Goal: Task Accomplishment & Management: Use online tool/utility

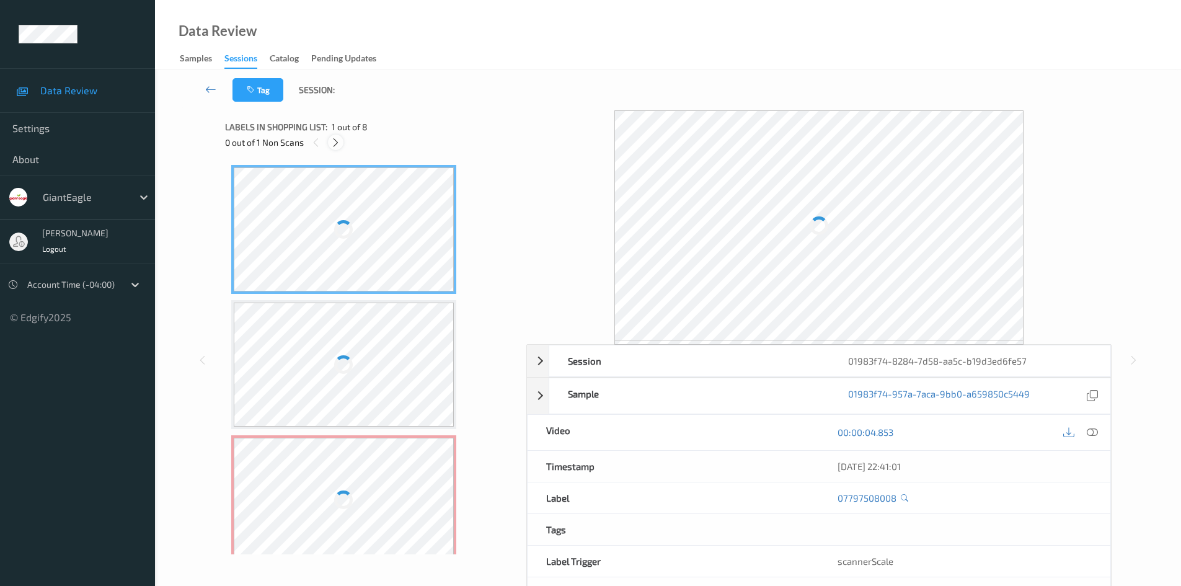
click at [337, 141] on icon at bounding box center [335, 142] width 11 height 11
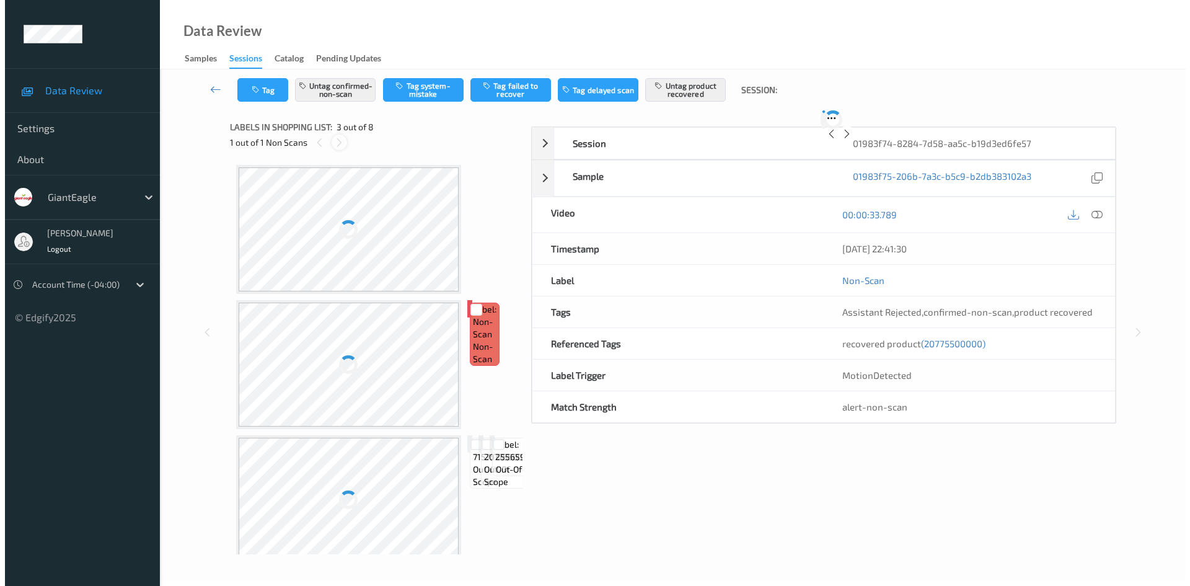
scroll to position [141, 0]
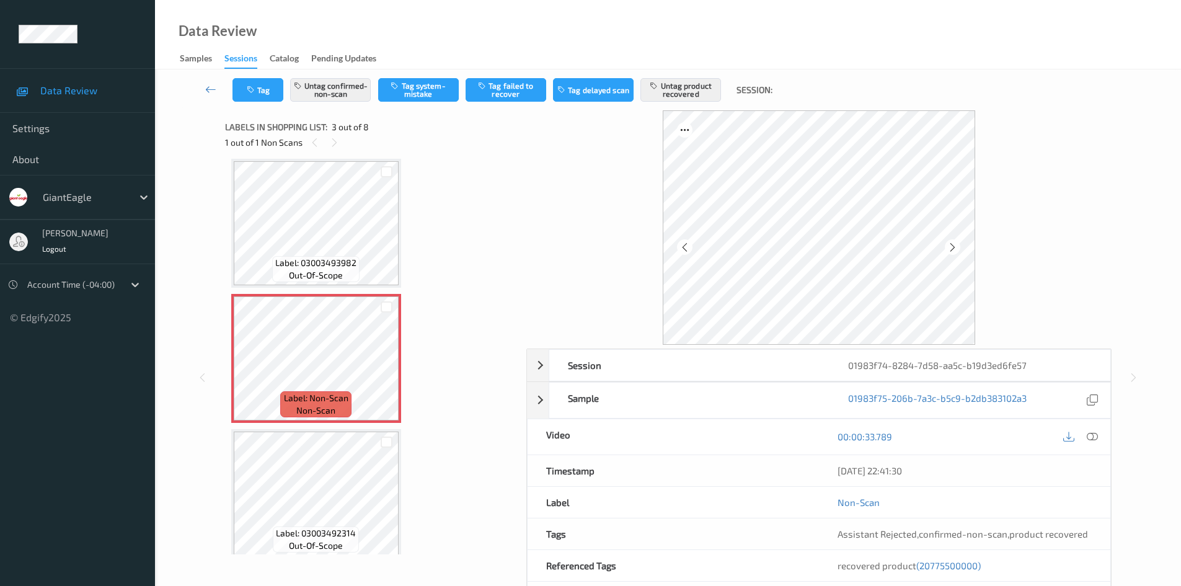
click at [1095, 437] on icon at bounding box center [1092, 436] width 11 height 11
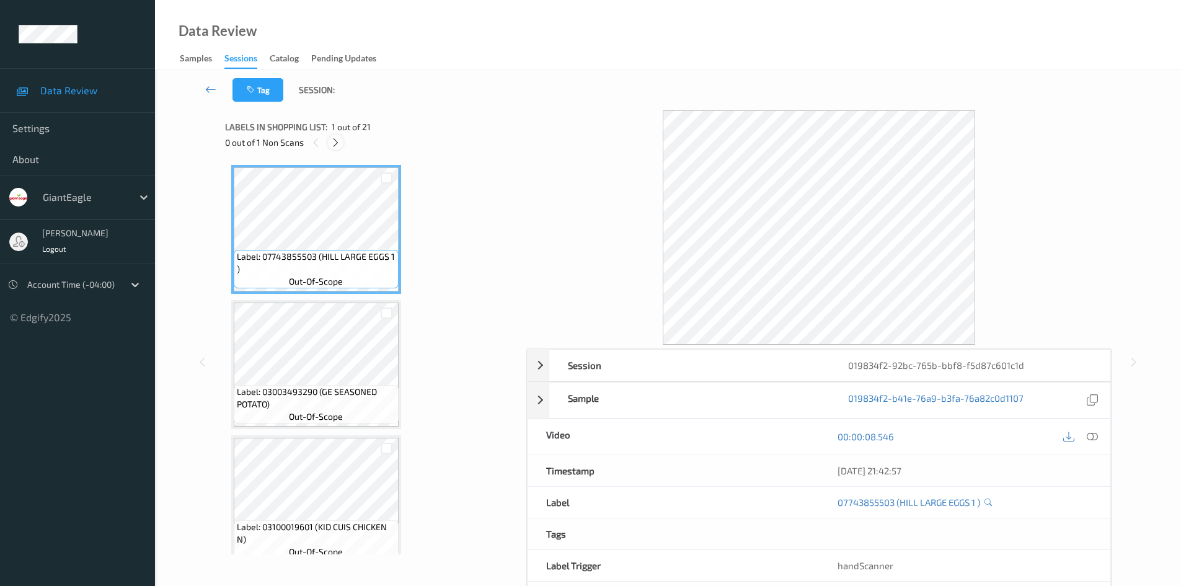
click at [337, 141] on icon at bounding box center [335, 142] width 11 height 11
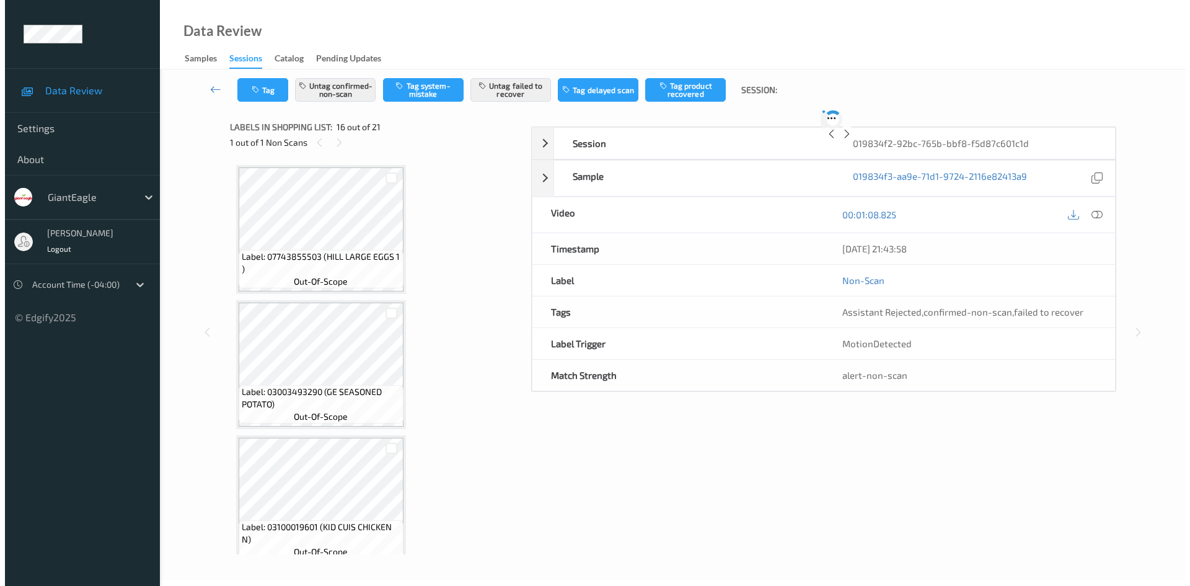
scroll to position [1898, 0]
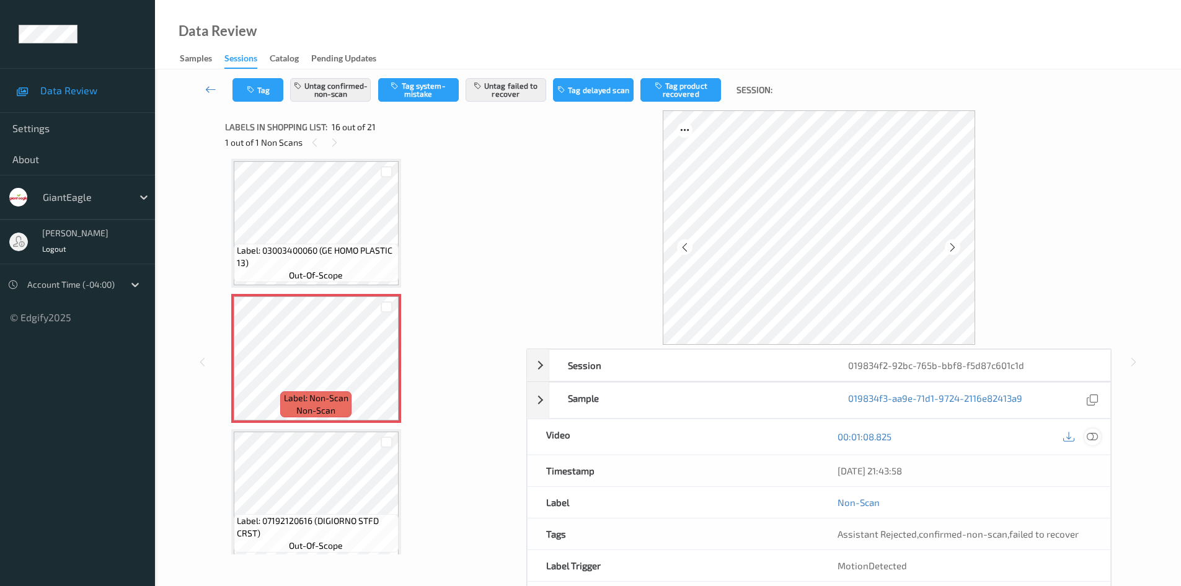
click at [951, 431] on icon at bounding box center [1092, 436] width 11 height 11
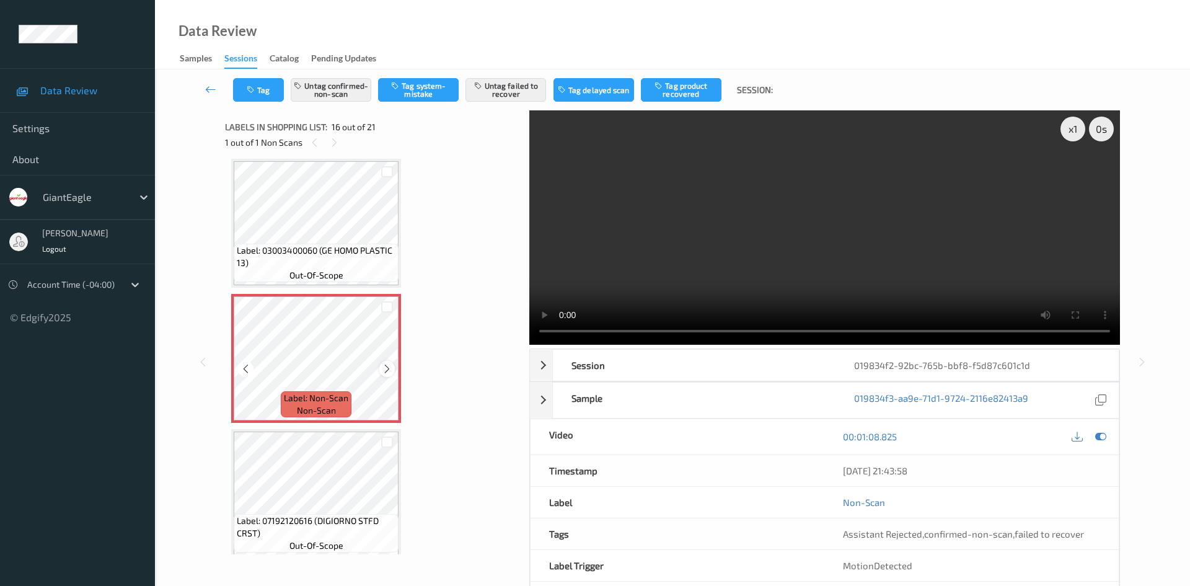
click at [391, 369] on icon at bounding box center [387, 368] width 11 height 11
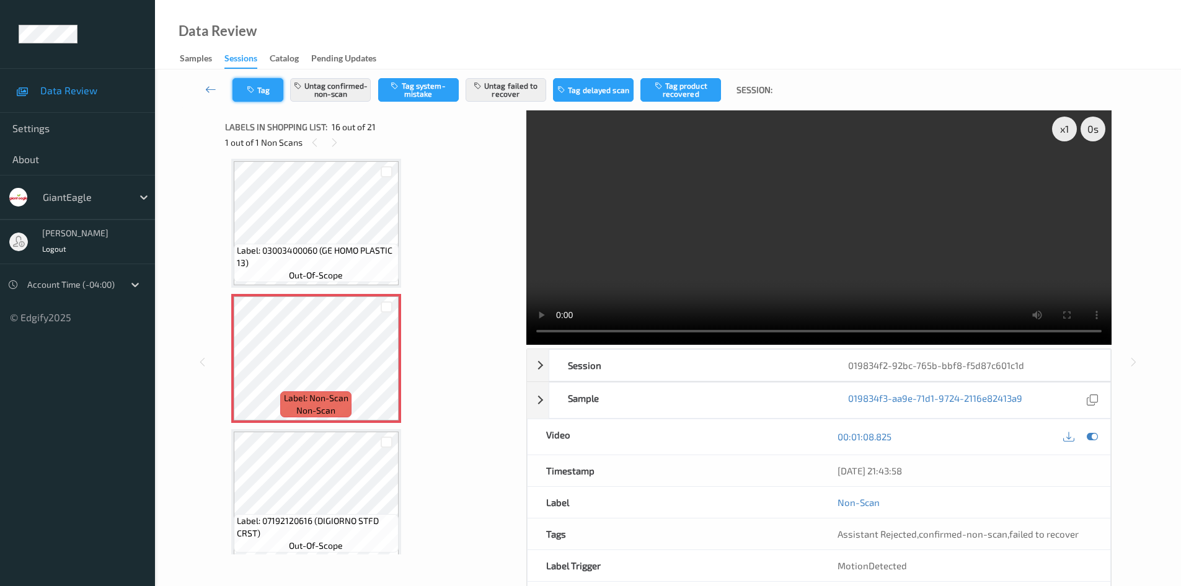
click at [278, 95] on button "Tag" at bounding box center [257, 90] width 51 height 24
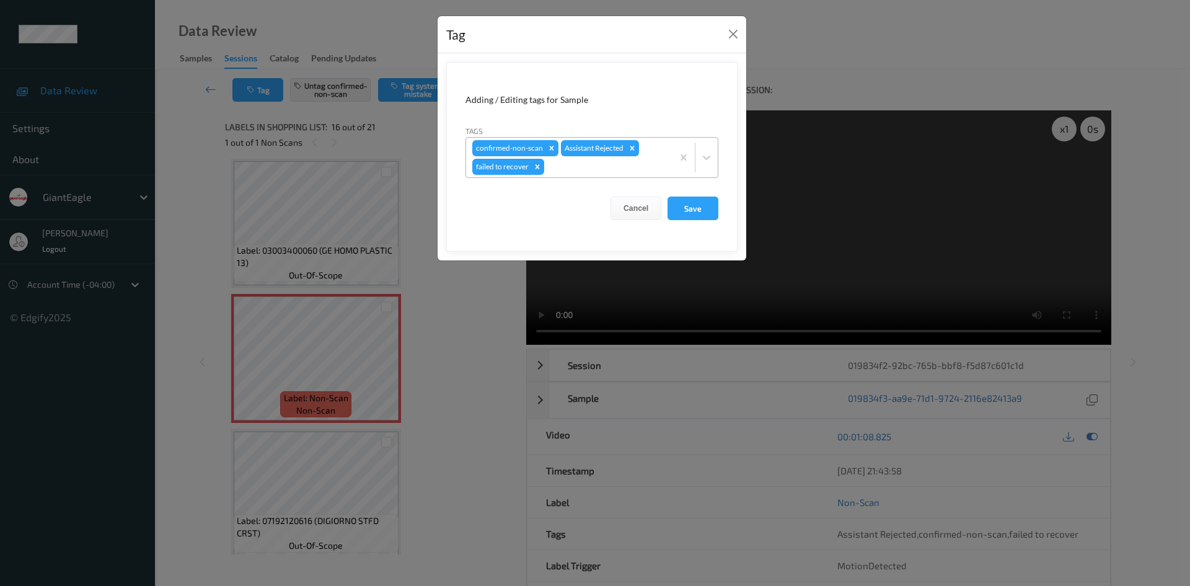
click at [614, 170] on div at bounding box center [607, 166] width 120 height 15
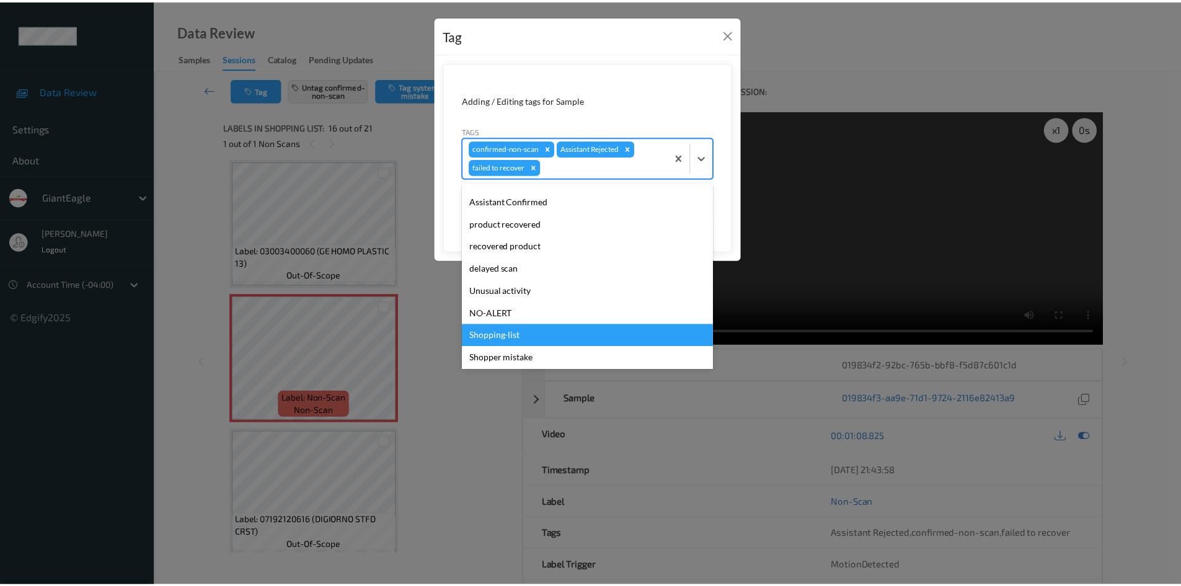
scroll to position [87, 0]
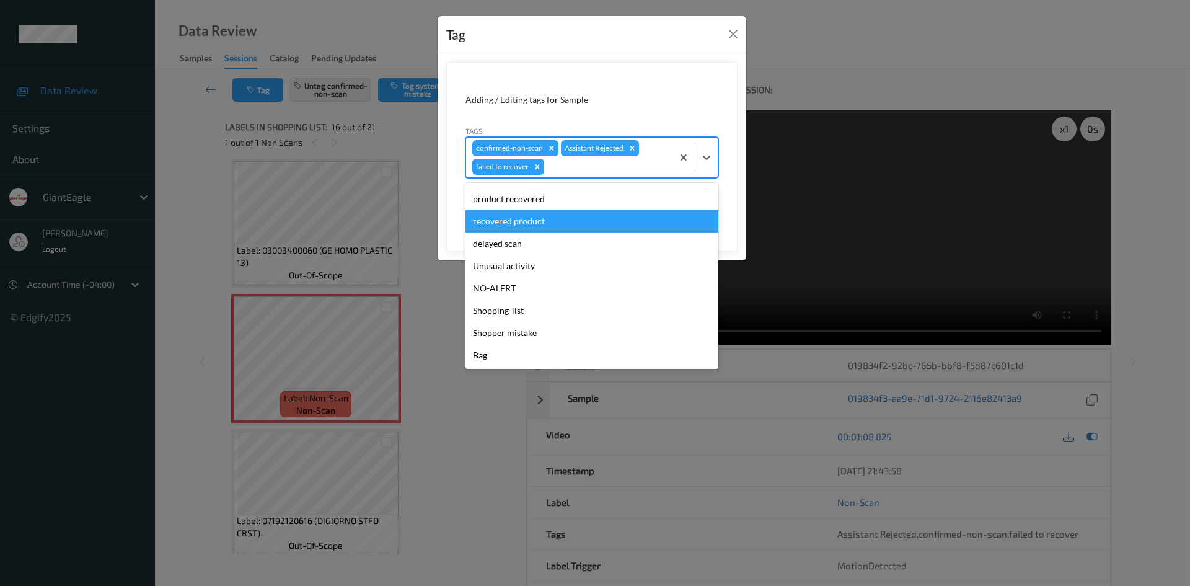
click at [192, 162] on div "Tag Adding / Editing tags for Sample Tags option recovered product focused, 6 o…" at bounding box center [595, 293] width 1190 height 586
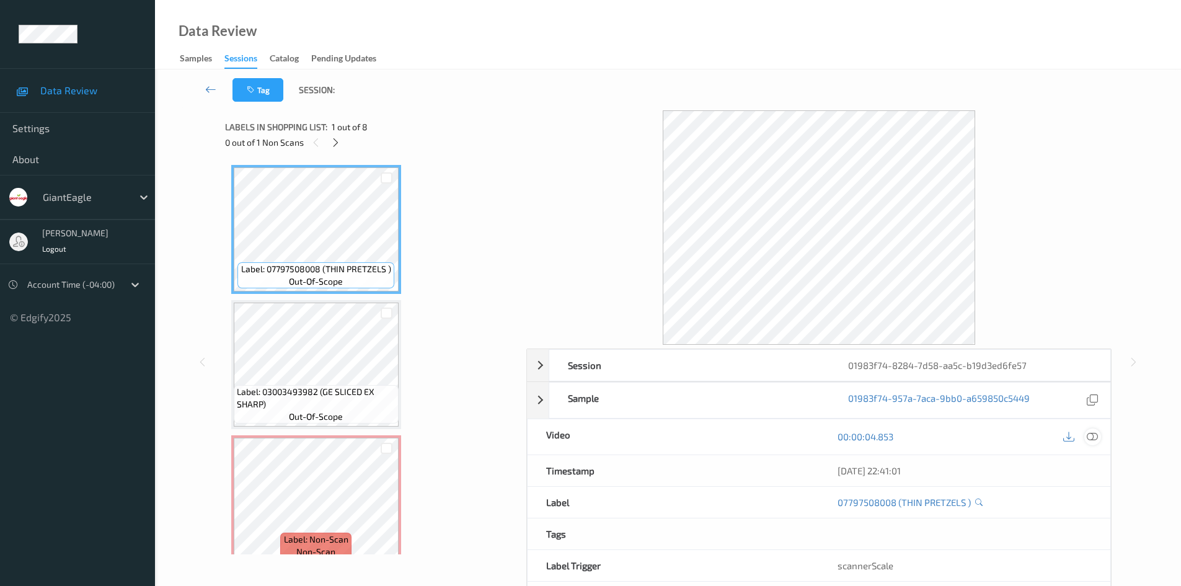
click at [951, 436] on icon at bounding box center [1092, 436] width 11 height 11
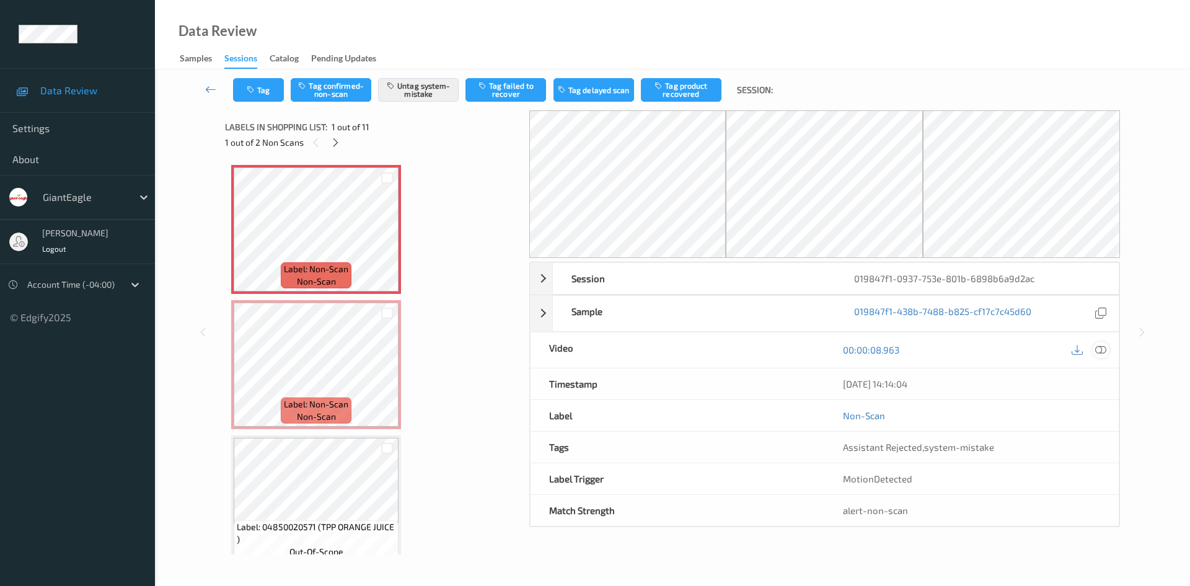
click at [951, 348] on icon at bounding box center [1100, 349] width 11 height 11
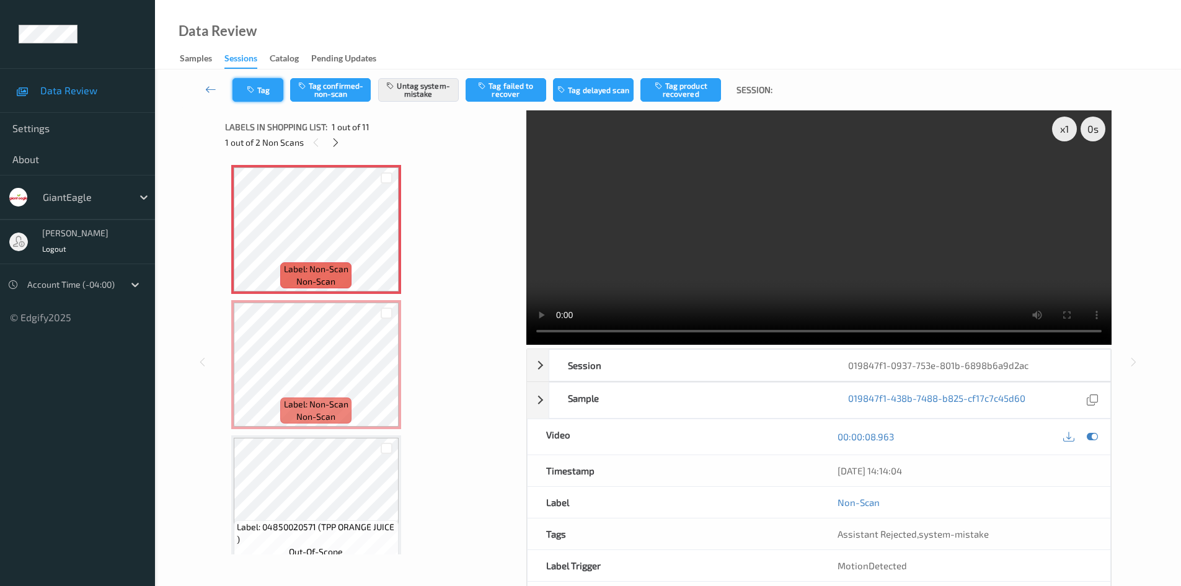
click at [277, 96] on button "Tag" at bounding box center [257, 90] width 51 height 24
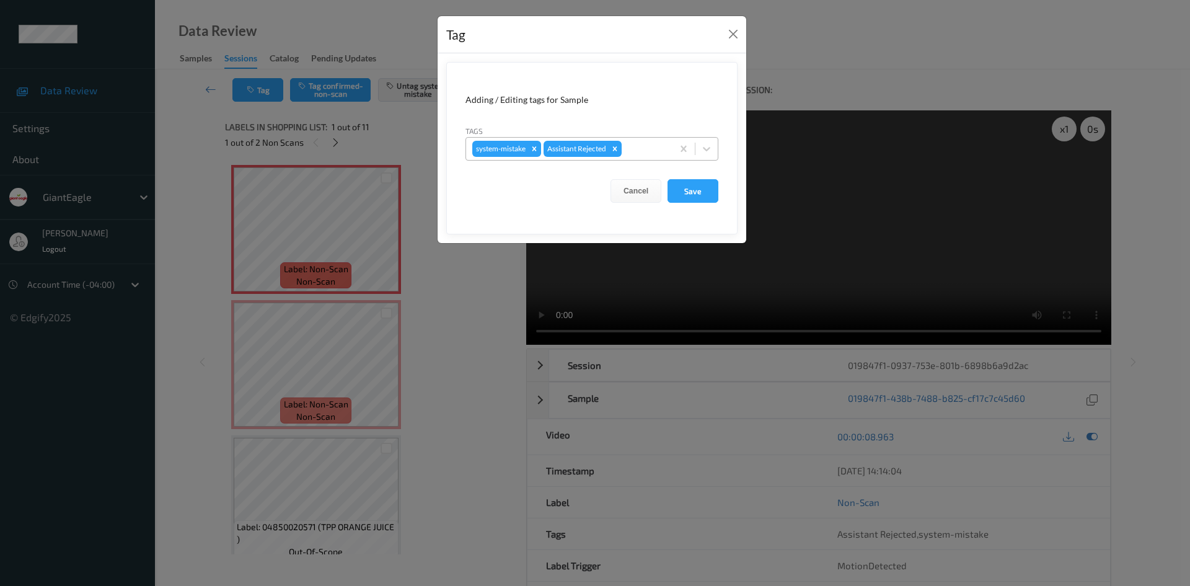
click at [643, 149] on div at bounding box center [645, 148] width 42 height 15
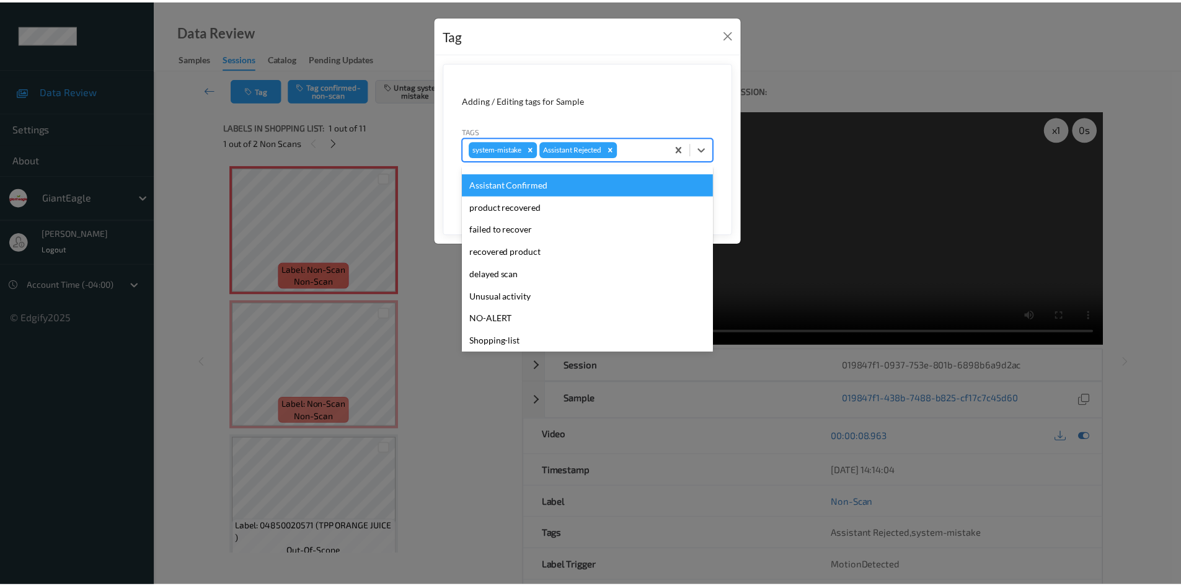
scroll to position [109, 0]
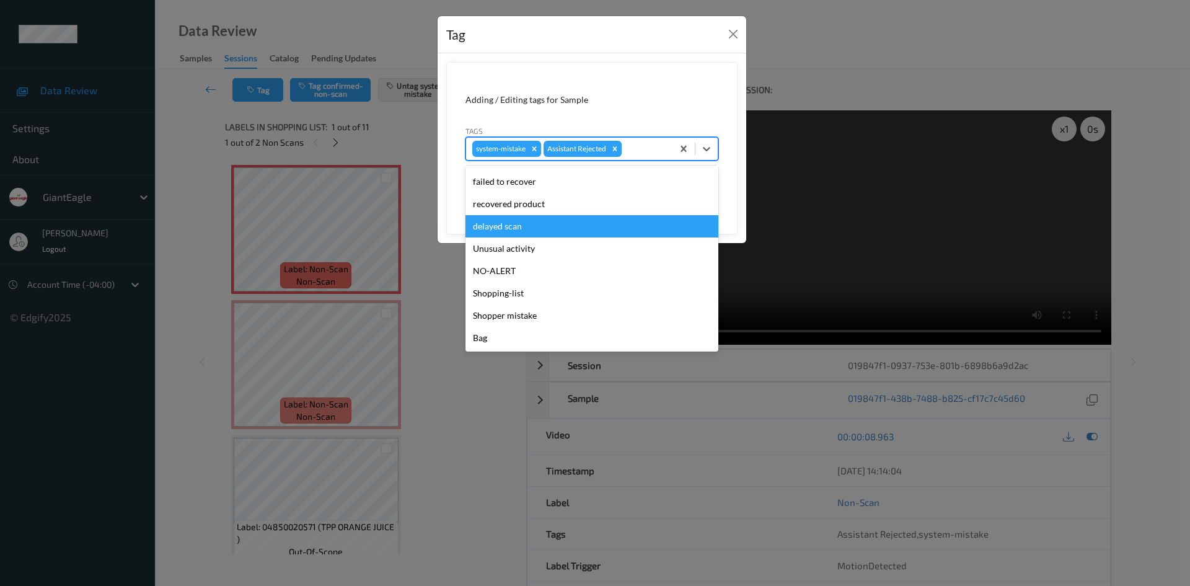
click at [1045, 48] on div "Tag Adding / Editing tags for Sample Tags option delayed scan focused, 8 of 13.…" at bounding box center [595, 293] width 1190 height 586
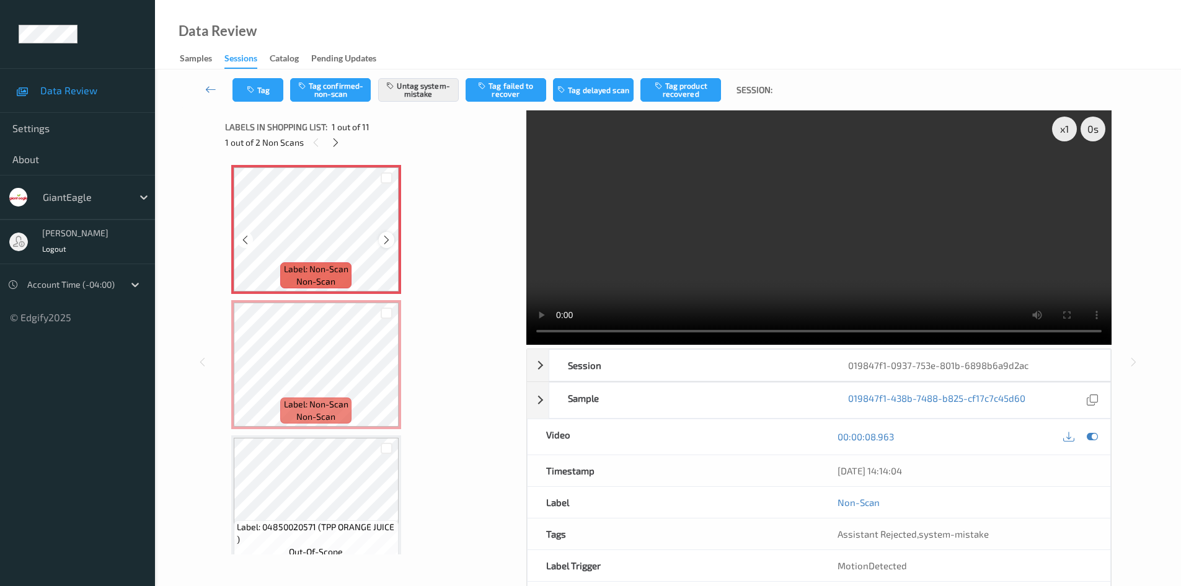
click at [383, 236] on icon at bounding box center [386, 239] width 11 height 11
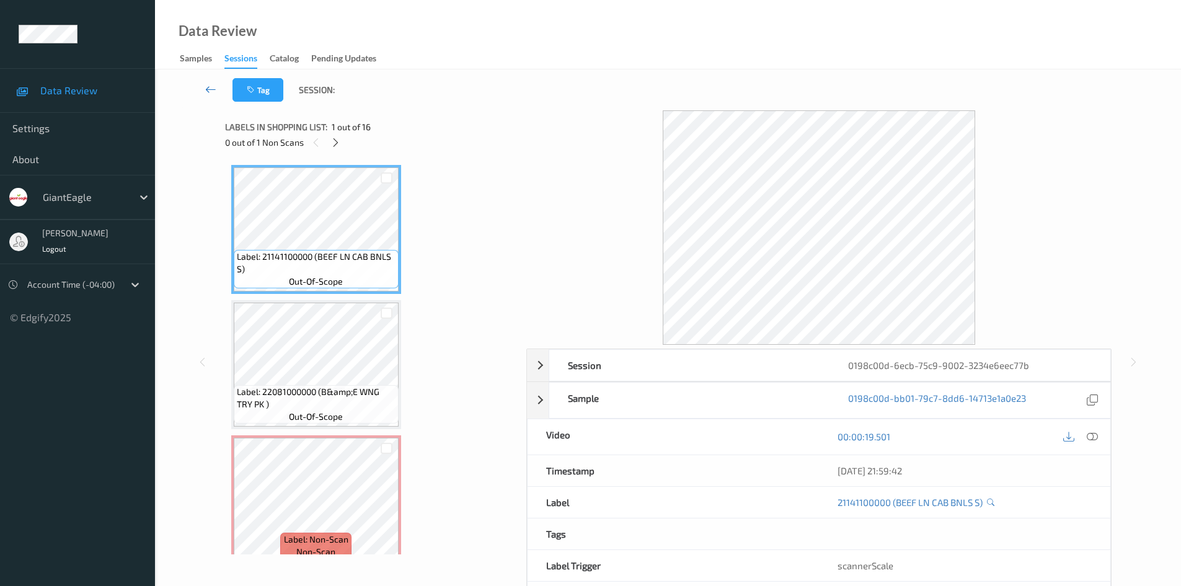
click at [210, 86] on icon at bounding box center [210, 89] width 11 height 12
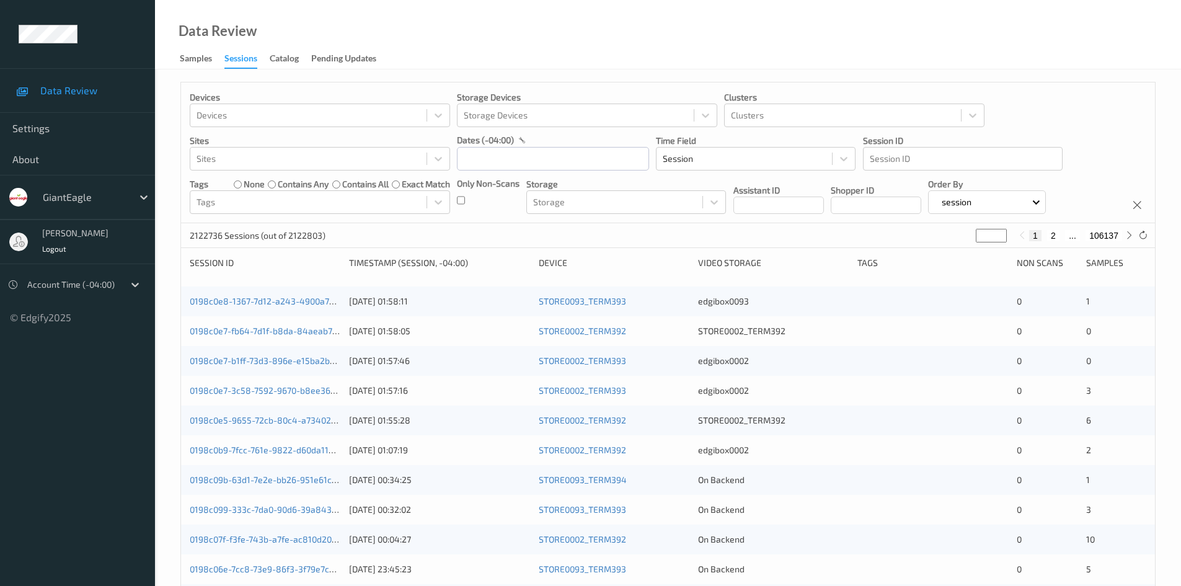
click at [110, 289] on div at bounding box center [72, 284] width 91 height 15
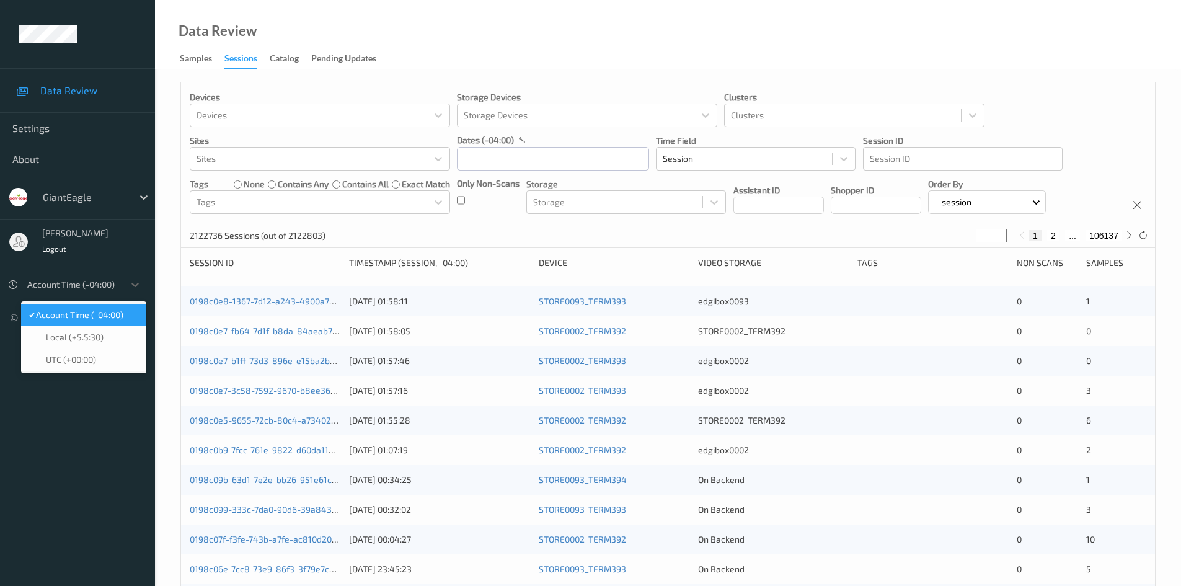
click at [878, 43] on div "Data Review Samples Sessions Catalog Pending Updates" at bounding box center [668, 34] width 1026 height 69
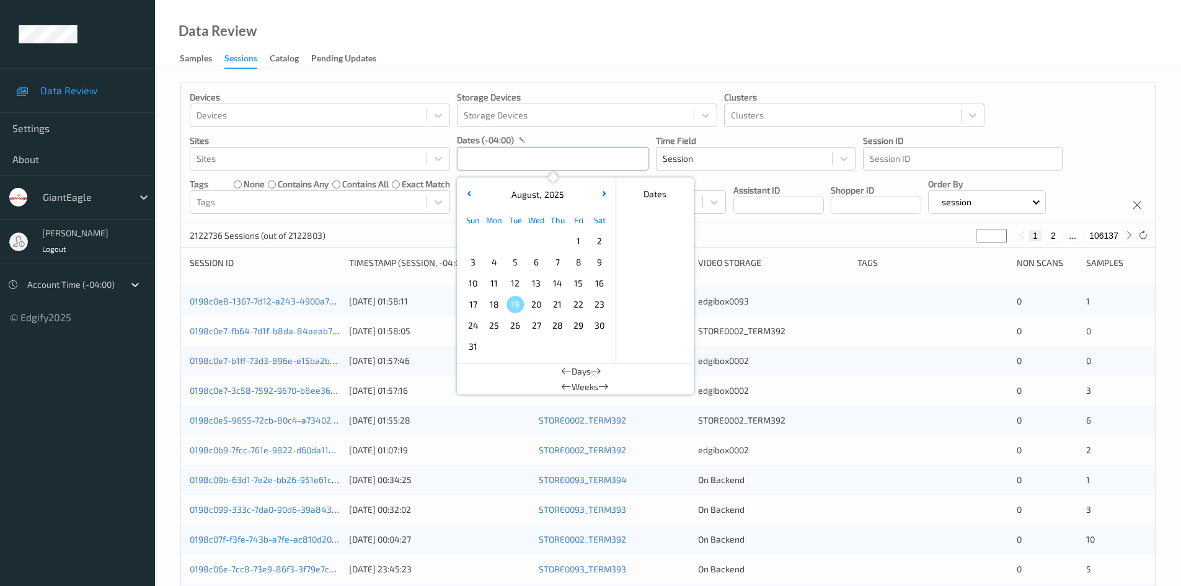
click at [505, 159] on input "text" at bounding box center [553, 159] width 192 height 24
click at [492, 306] on span "18" at bounding box center [493, 304] width 17 height 17
click at [1077, 109] on div "Devices Devices Storage Devices Storage Devices Clusters Clusters Sites Sites d…" at bounding box center [668, 152] width 974 height 141
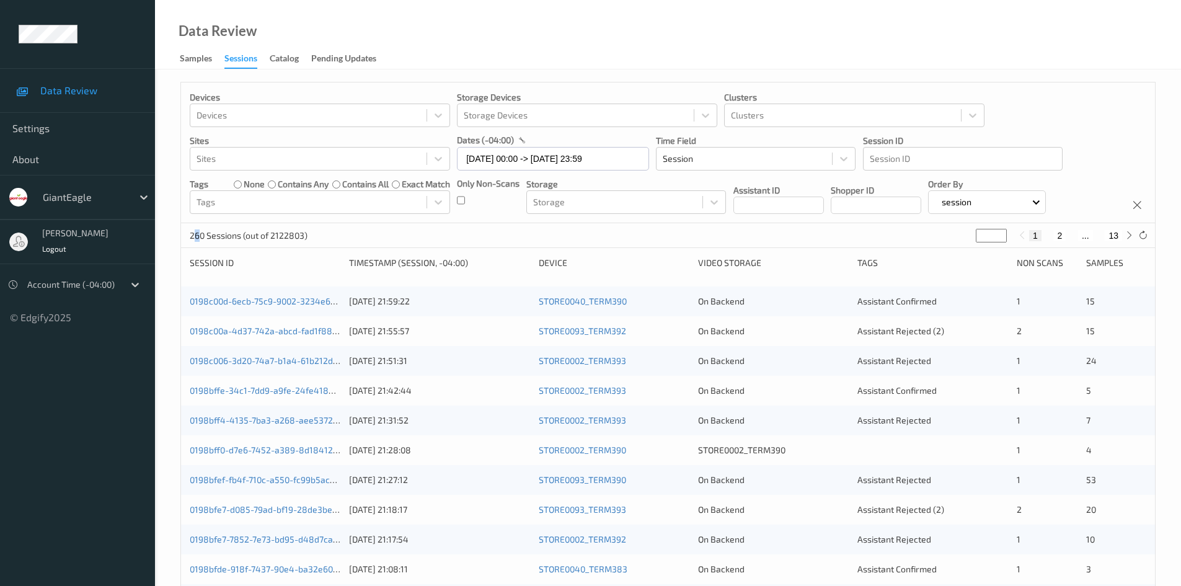
drag, startPoint x: 196, startPoint y: 238, endPoint x: 202, endPoint y: 235, distance: 6.9
click at [202, 235] on p "260 Sessions (out of 2122803)" at bounding box center [249, 235] width 118 height 12
click at [197, 239] on p "260 Sessions (out of 2122803)" at bounding box center [249, 235] width 118 height 12
click at [608, 159] on input "[DATE] 00:00 -> [DATE] 23:59" at bounding box center [553, 159] width 192 height 24
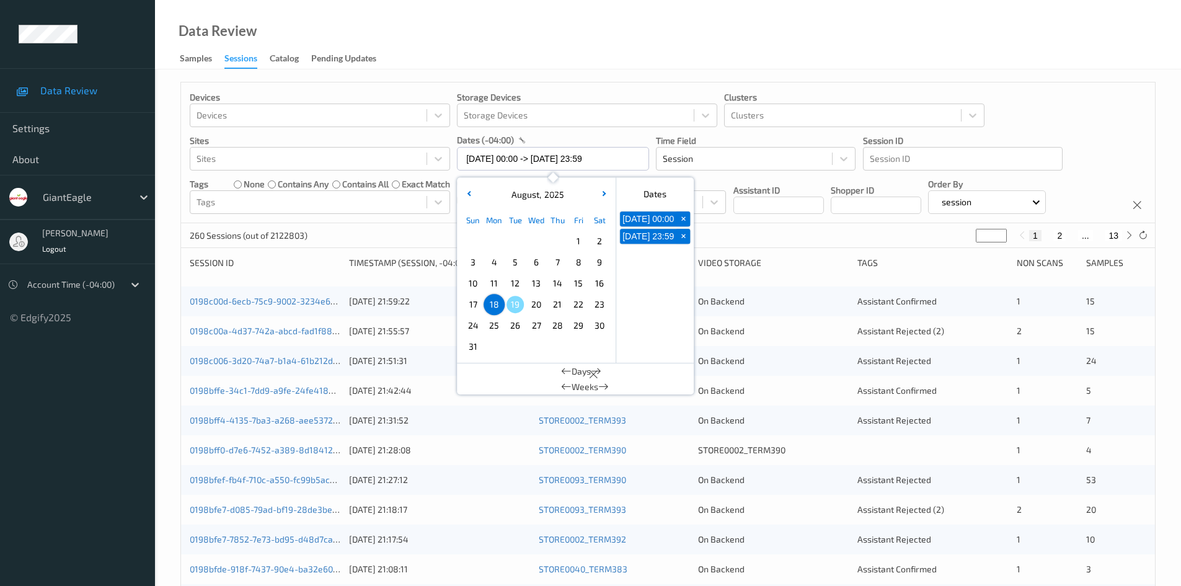
click at [579, 281] on span "15" at bounding box center [578, 283] width 17 height 17
type input "[DATE] 00:00 -> [DATE] 23:59"
click at [1029, 109] on div "Devices Devices Storage Devices Storage Devices Clusters Clusters Sites Sites d…" at bounding box center [668, 152] width 974 height 141
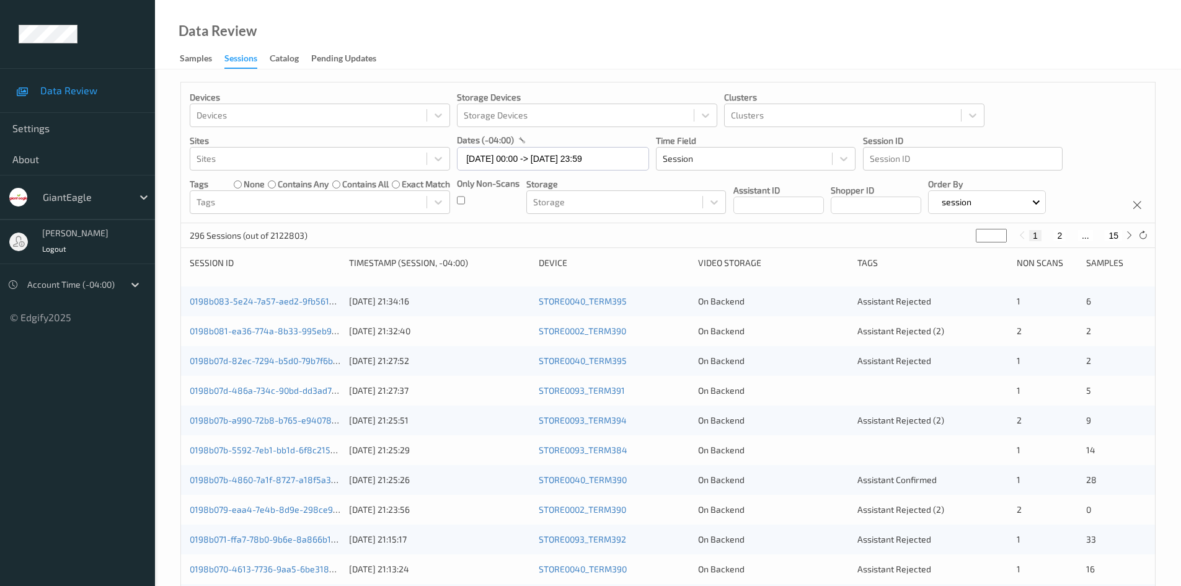
click at [1061, 236] on button "2" at bounding box center [1059, 235] width 12 height 11
type input "*"
click at [1071, 237] on button "3" at bounding box center [1072, 235] width 12 height 11
type input "*"
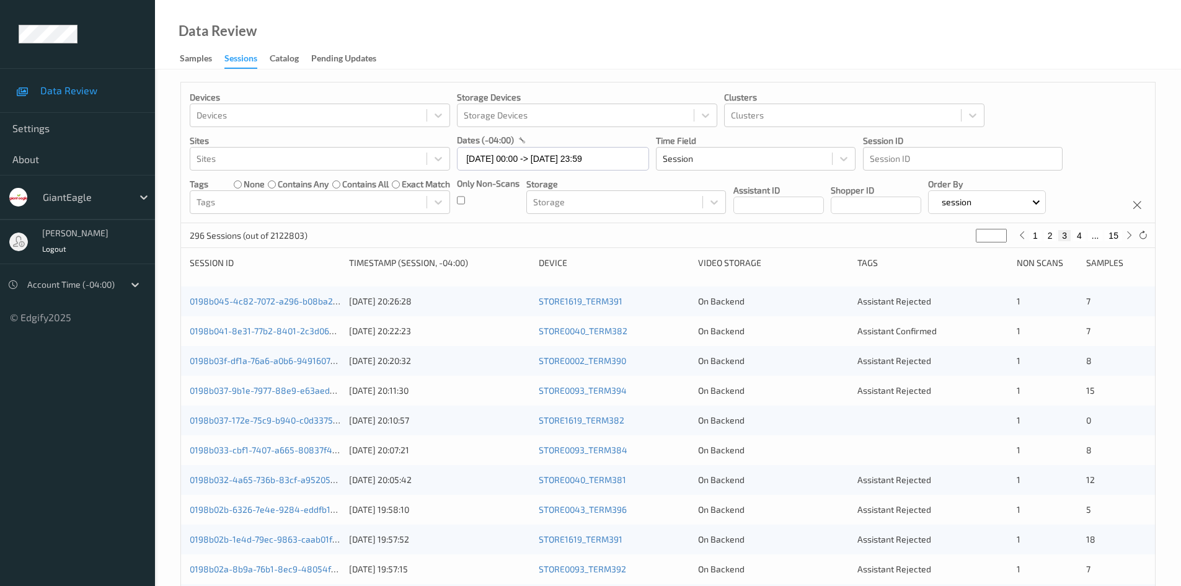
type input "*"
click at [1080, 235] on button "4" at bounding box center [1079, 235] width 12 height 11
type input "*"
click at [97, 291] on div at bounding box center [72, 284] width 91 height 15
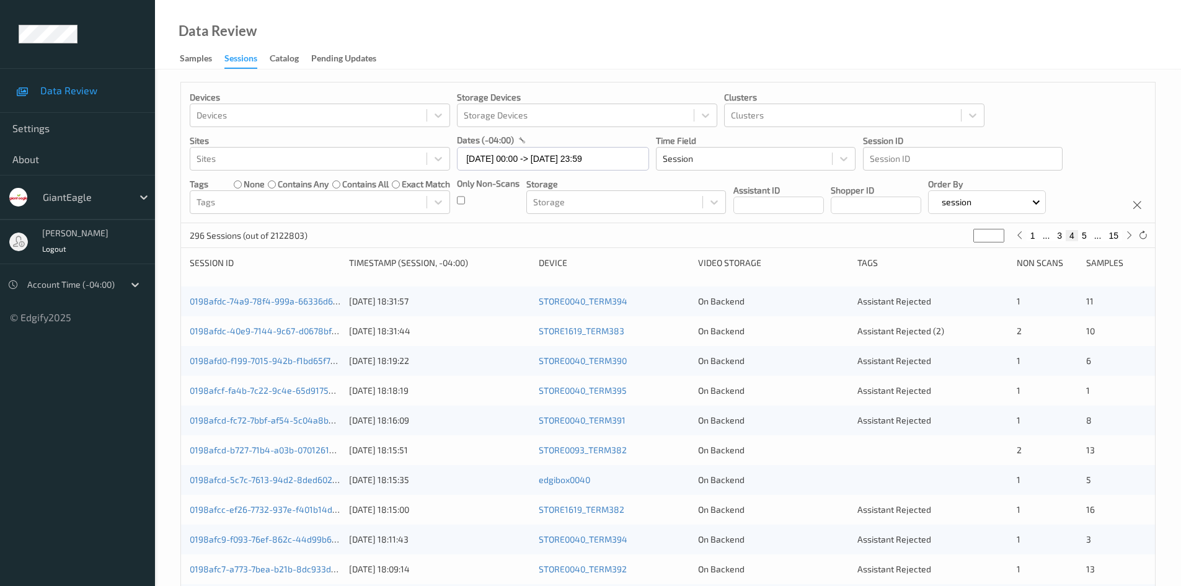
click at [89, 414] on ul "Data Review Settings About GiantEagle [PERSON_NAME] Logout Account Time (-04:00…" at bounding box center [77, 293] width 155 height 586
click at [293, 307] on div "0198afdc-74a9-78f4-999a-66336d6293a0" at bounding box center [265, 301] width 151 height 12
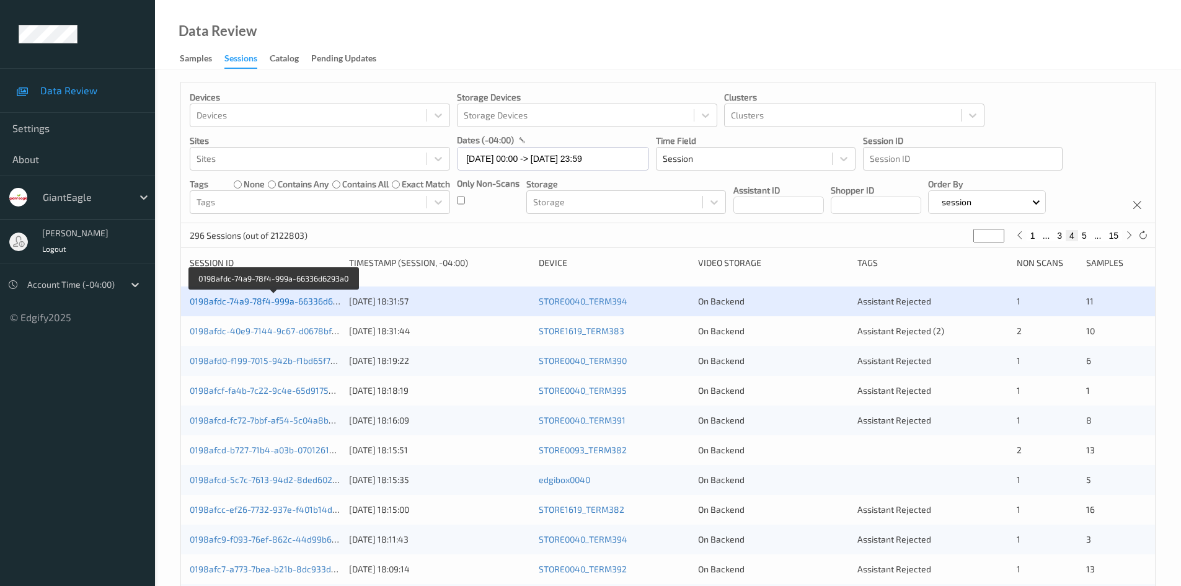
click at [294, 302] on link "0198afdc-74a9-78f4-999a-66336d6293a0" at bounding box center [274, 301] width 168 height 11
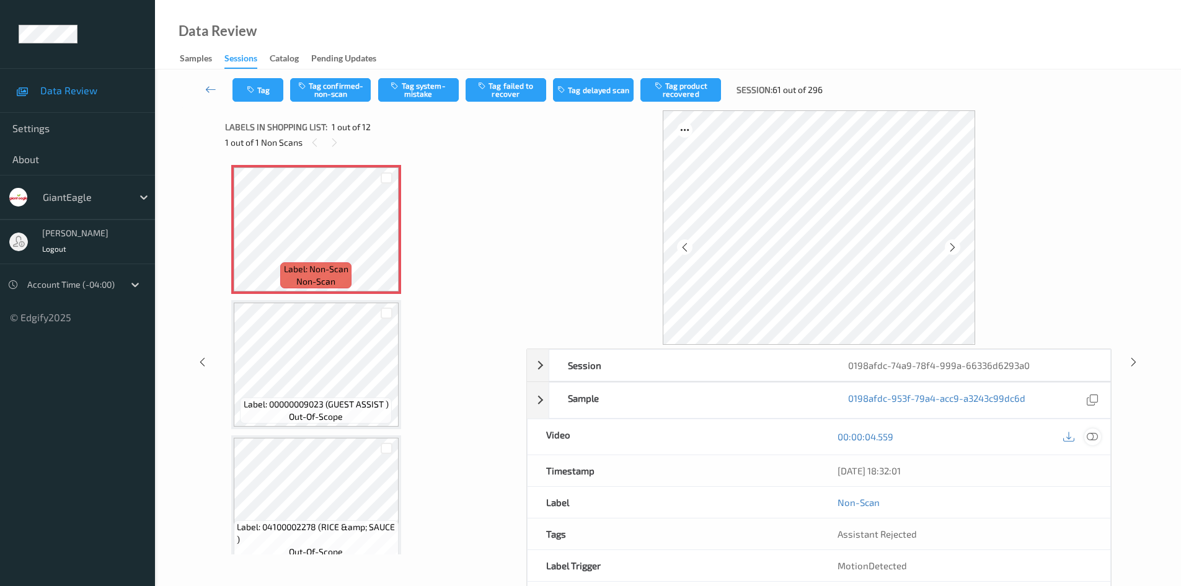
click at [1092, 439] on icon at bounding box center [1092, 436] width 11 height 11
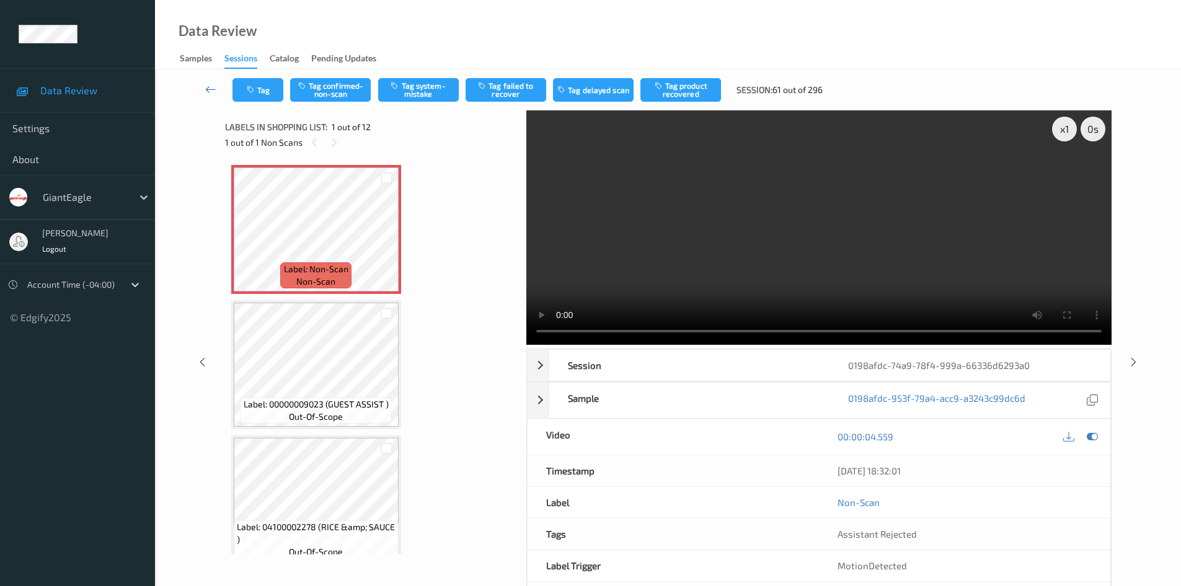
click at [209, 90] on icon at bounding box center [210, 89] width 11 height 12
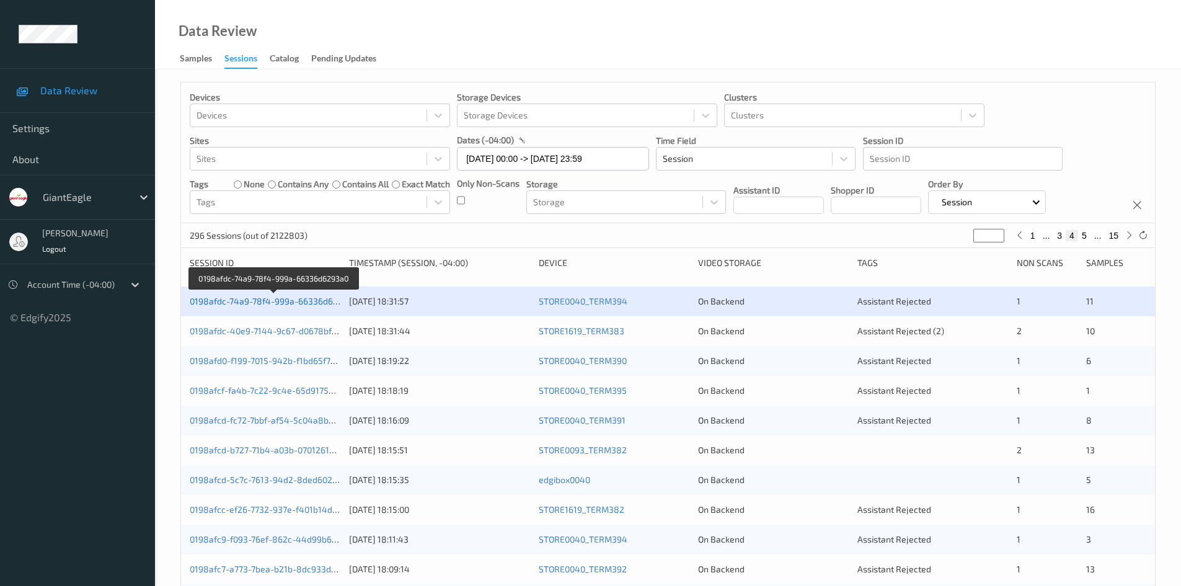
click at [298, 302] on link "0198afdc-74a9-78f4-999a-66336d6293a0" at bounding box center [274, 301] width 168 height 11
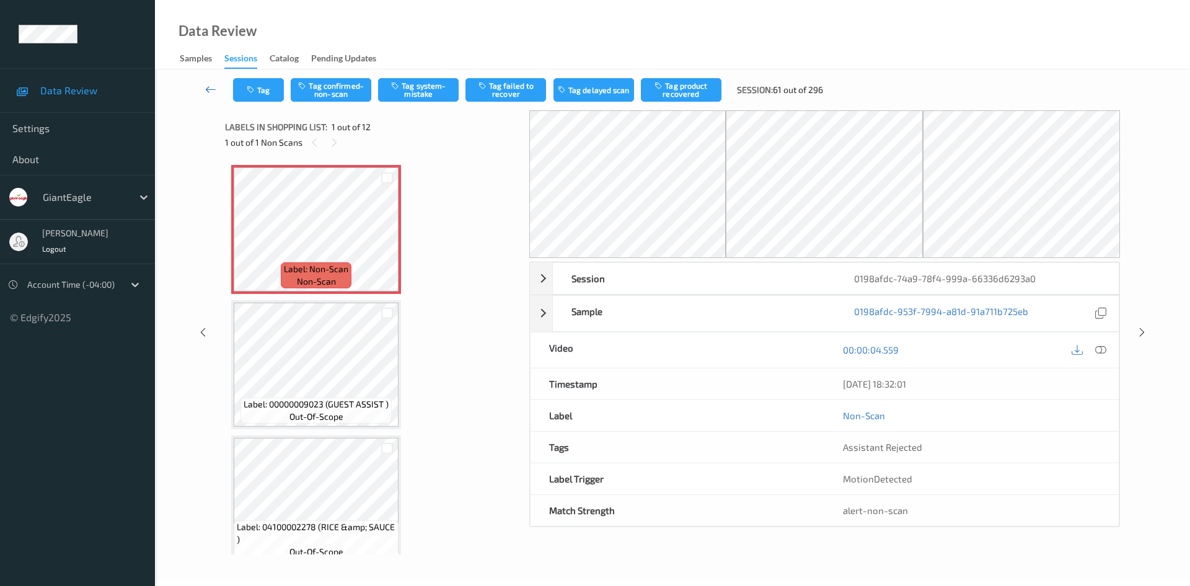
click at [210, 87] on icon at bounding box center [210, 89] width 11 height 12
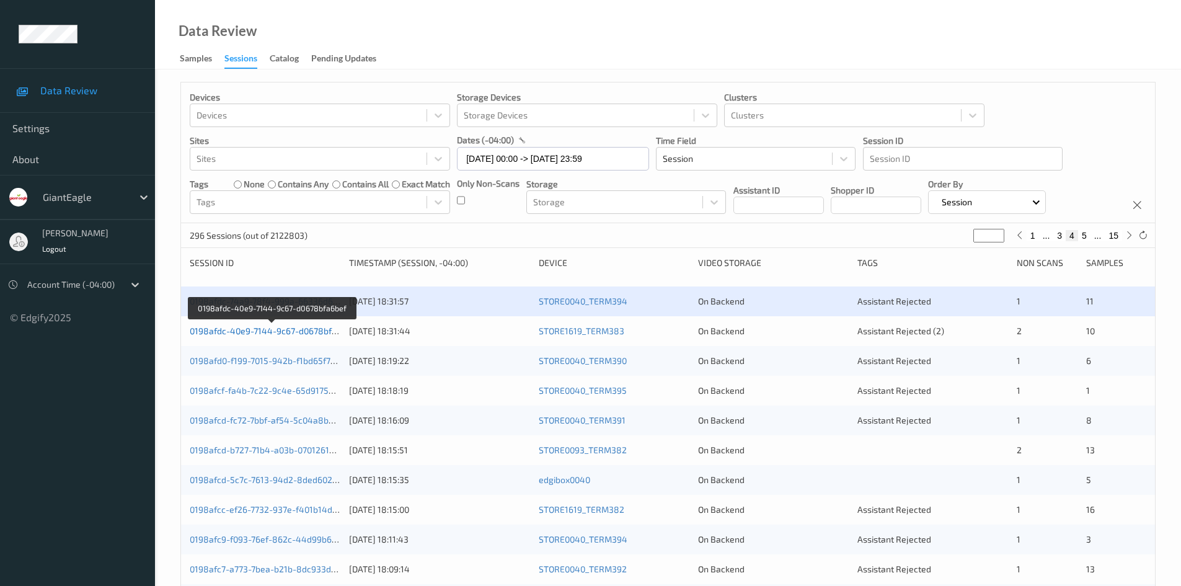
click at [254, 333] on link "0198afdc-40e9-7144-9c67-d0678bfa6bef" at bounding box center [272, 330] width 165 height 11
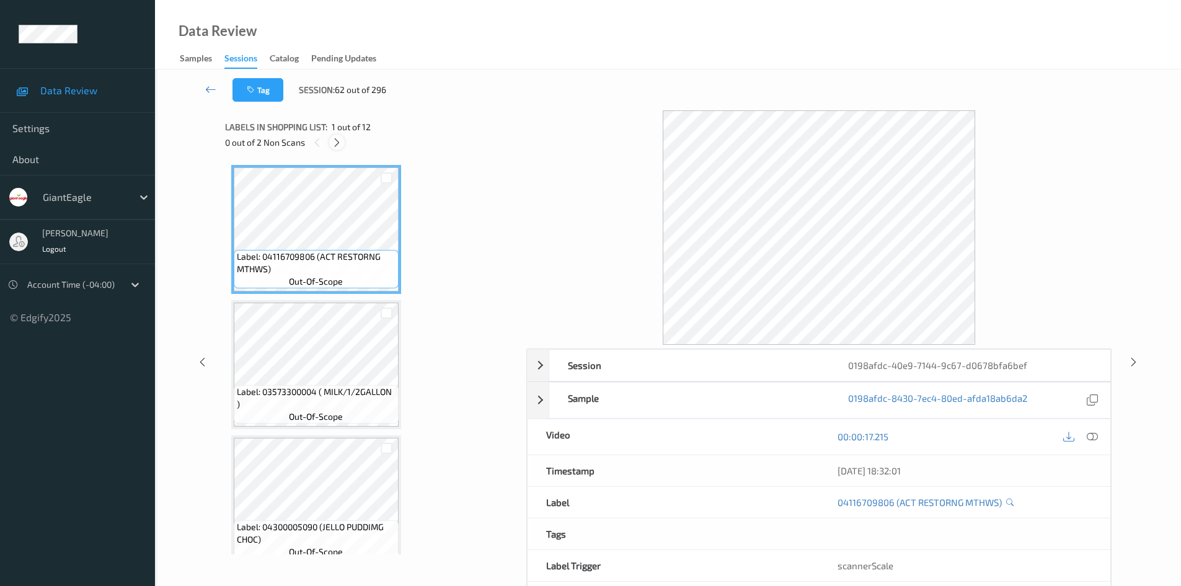
click at [332, 141] on icon at bounding box center [337, 142] width 11 height 11
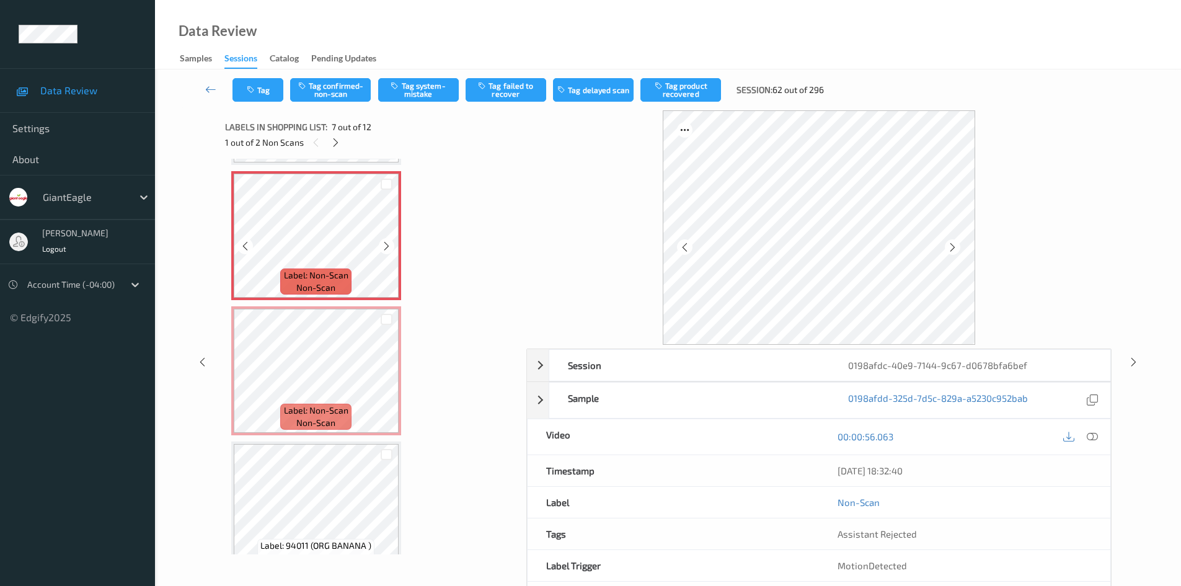
scroll to position [806, 0]
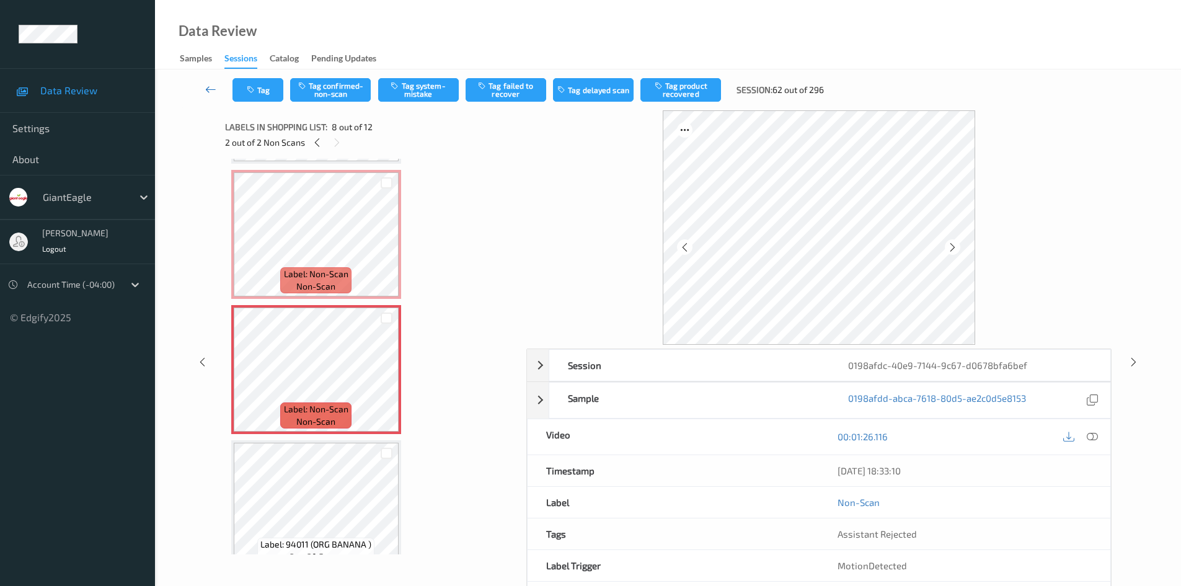
click at [205, 91] on link at bounding box center [210, 90] width 43 height 24
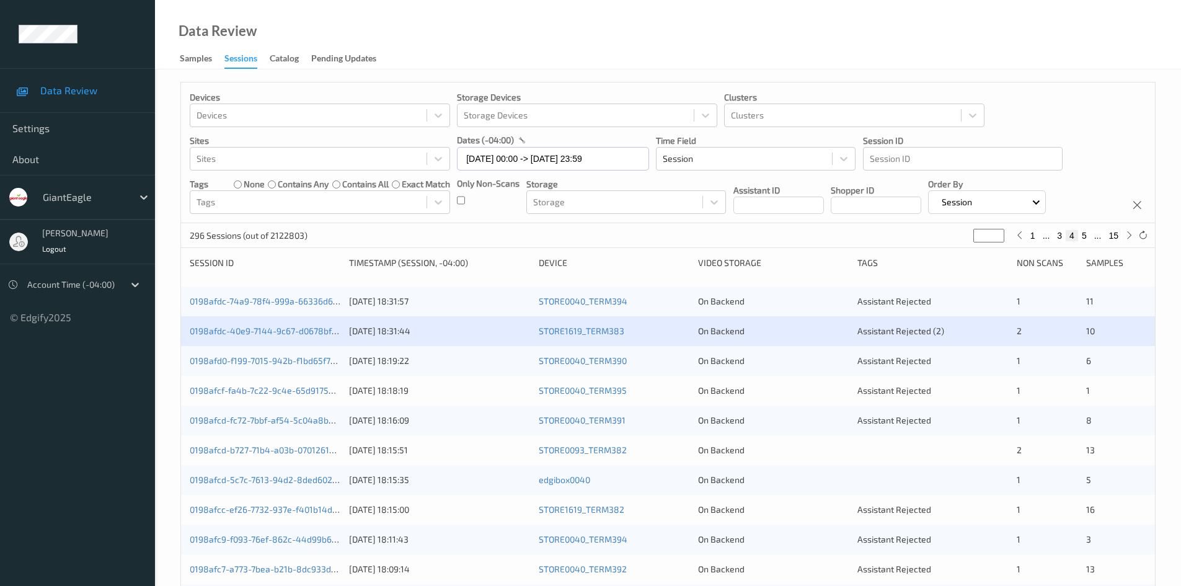
click at [103, 292] on div at bounding box center [72, 284] width 91 height 15
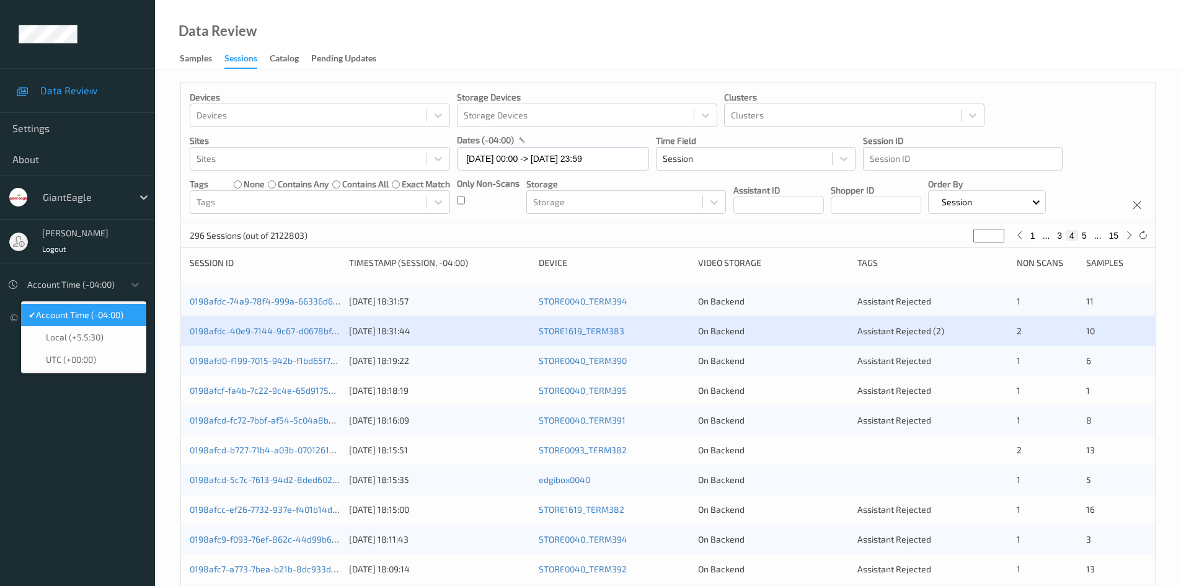
click at [104, 321] on span "Account Time (-04:00)" at bounding box center [79, 315] width 87 height 12
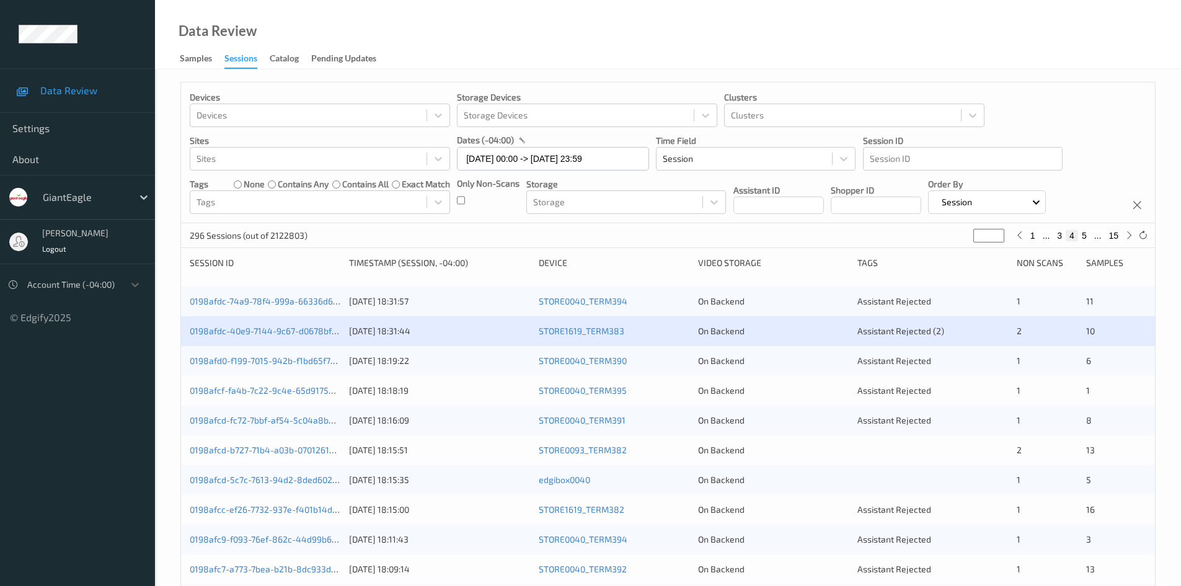
click at [92, 379] on ul "Data Review Settings About GiantEagle [PERSON_NAME] Logout option Account Time …" at bounding box center [77, 293] width 155 height 586
click at [234, 60] on div "Sessions" at bounding box center [240, 60] width 33 height 17
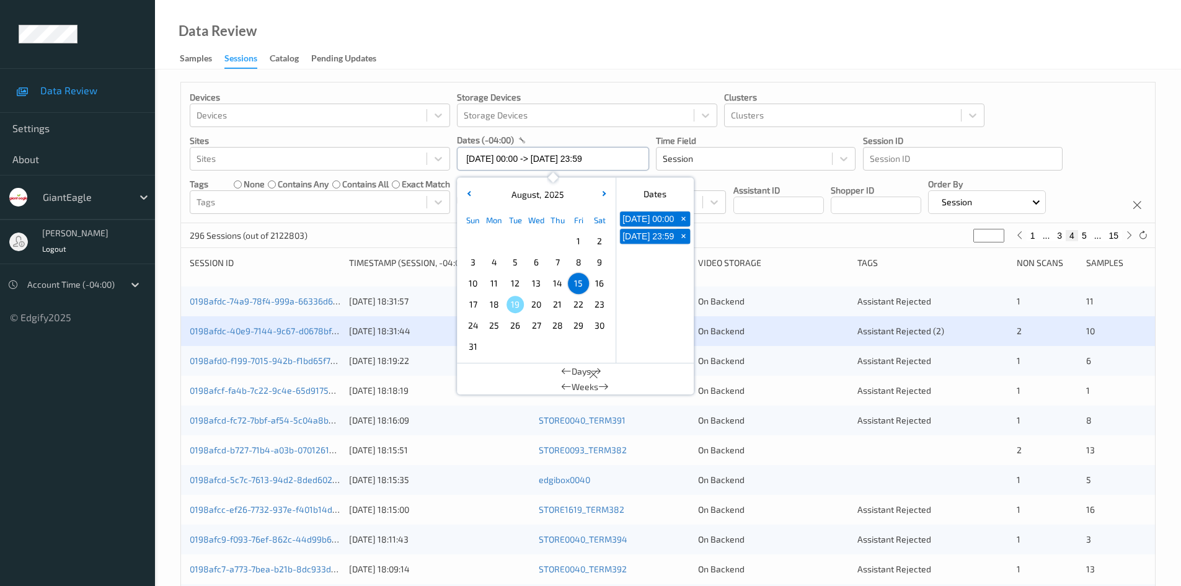
click at [638, 162] on input "[DATE] 00:00 -> [DATE] 23:59" at bounding box center [553, 159] width 192 height 24
click at [635, 159] on input "[DATE] 00:00 -> [DATE] 23:59" at bounding box center [553, 159] width 192 height 24
click at [682, 223] on span "+" at bounding box center [683, 219] width 13 height 13
type input "[DATE] 00:00"
type input "*"
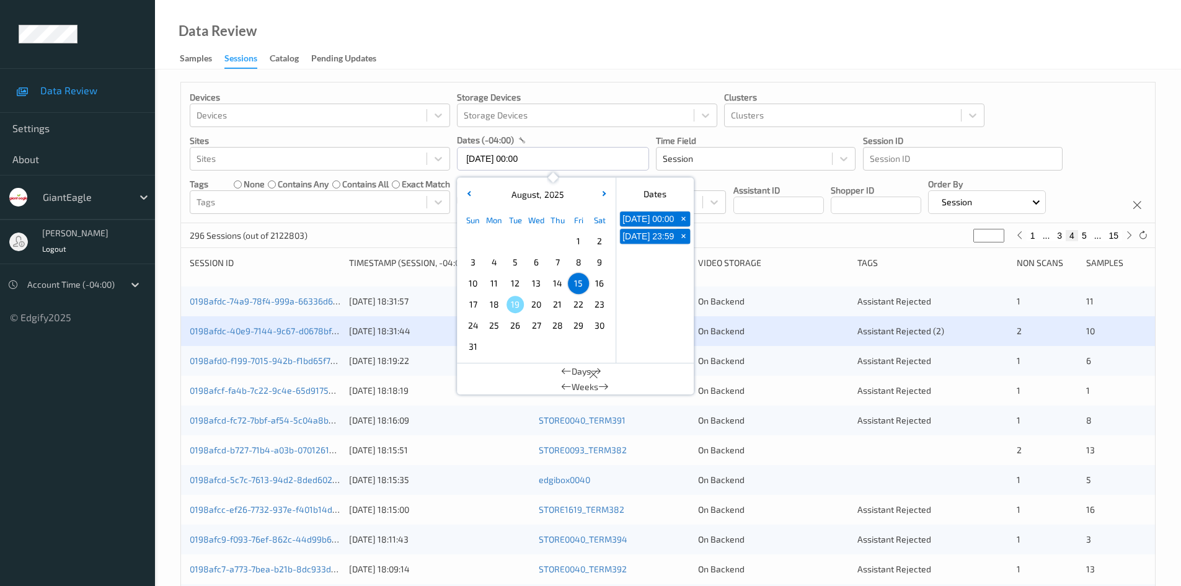
type input "*"
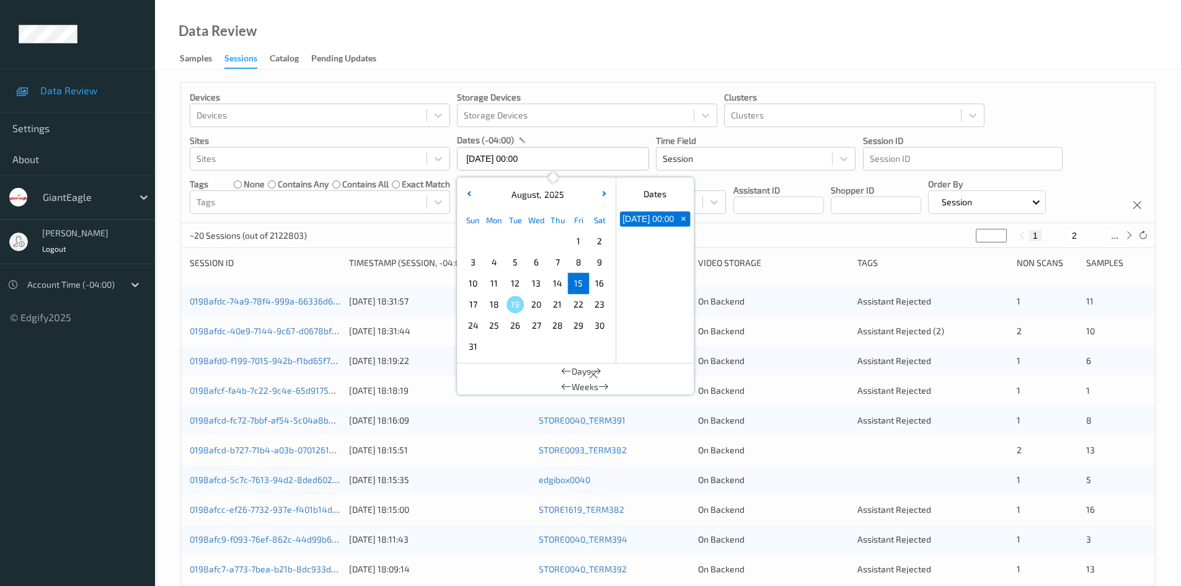
click at [685, 250] on div "[DATE] 00:00 +" at bounding box center [654, 286] width 77 height 154
click at [685, 226] on button "+" at bounding box center [683, 218] width 14 height 15
click at [1128, 95] on div "Devices Devices Storage Devices Storage Devices Clusters Clusters Sites Sites d…" at bounding box center [668, 152] width 974 height 141
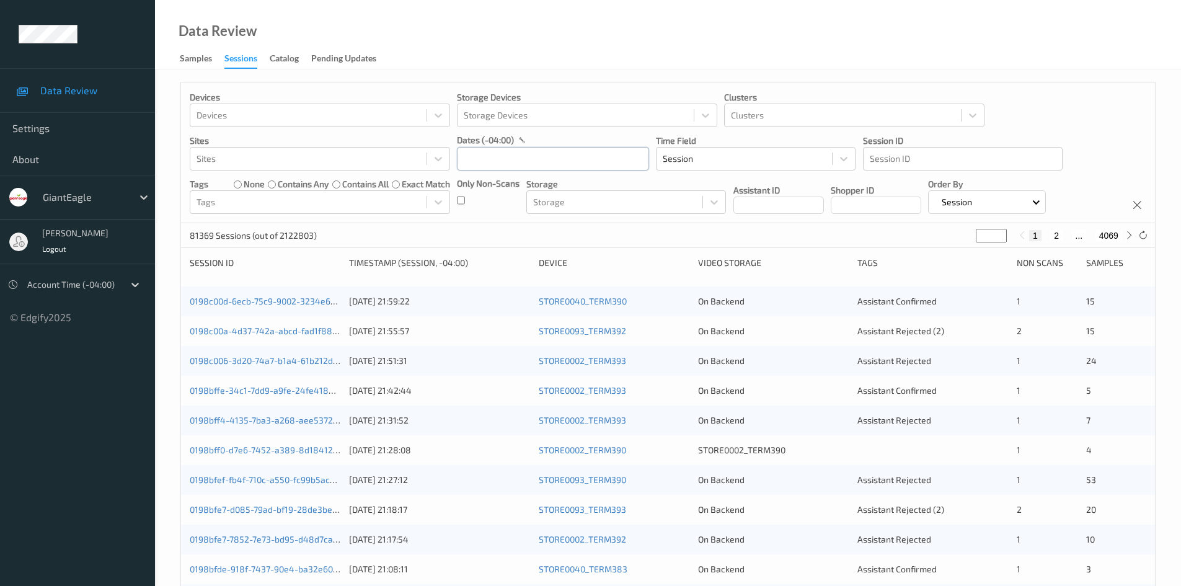
click at [522, 160] on input "text" at bounding box center [553, 159] width 192 height 24
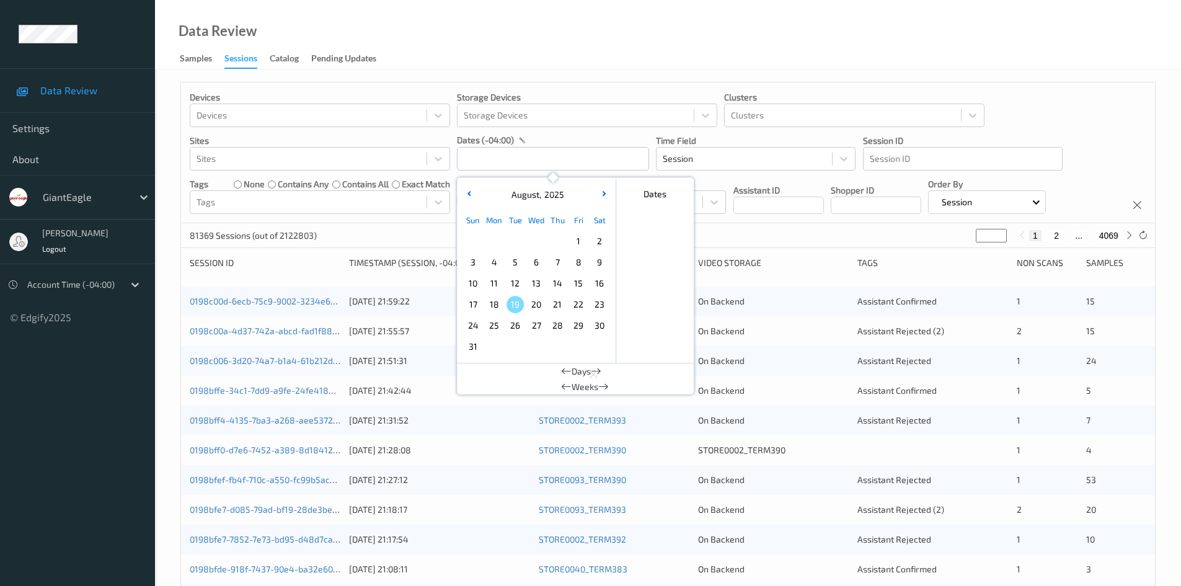
click at [580, 288] on span "15" at bounding box center [578, 283] width 17 height 17
type input "[DATE] 00:00 -> [DATE] 23:59"
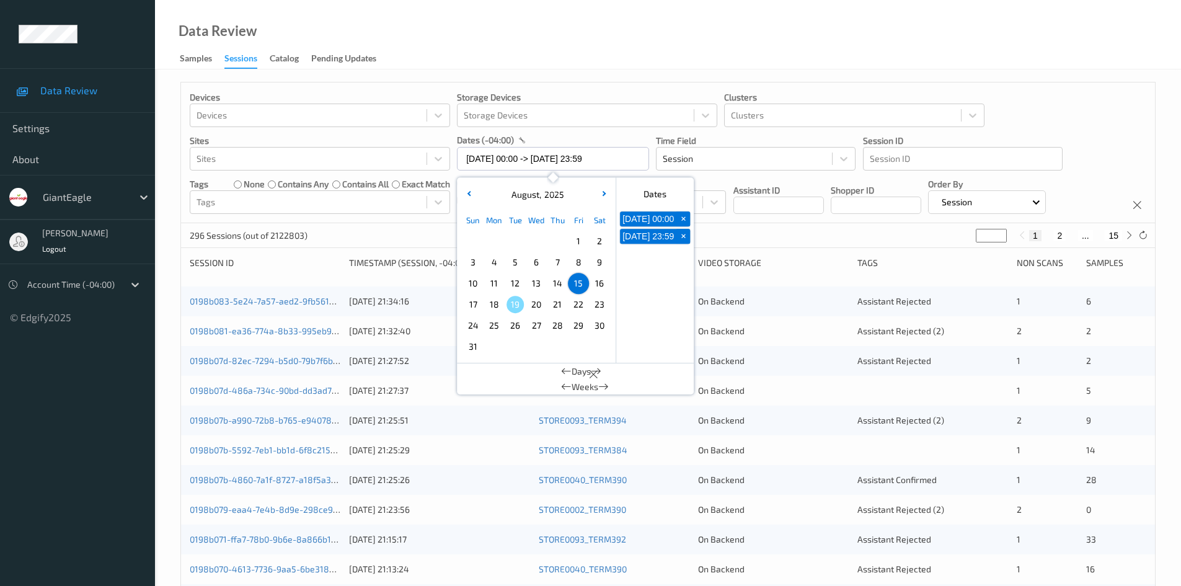
click at [1028, 121] on div "Devices Devices Storage Devices Storage Devices Clusters Clusters Sites Sites d…" at bounding box center [668, 152] width 974 height 141
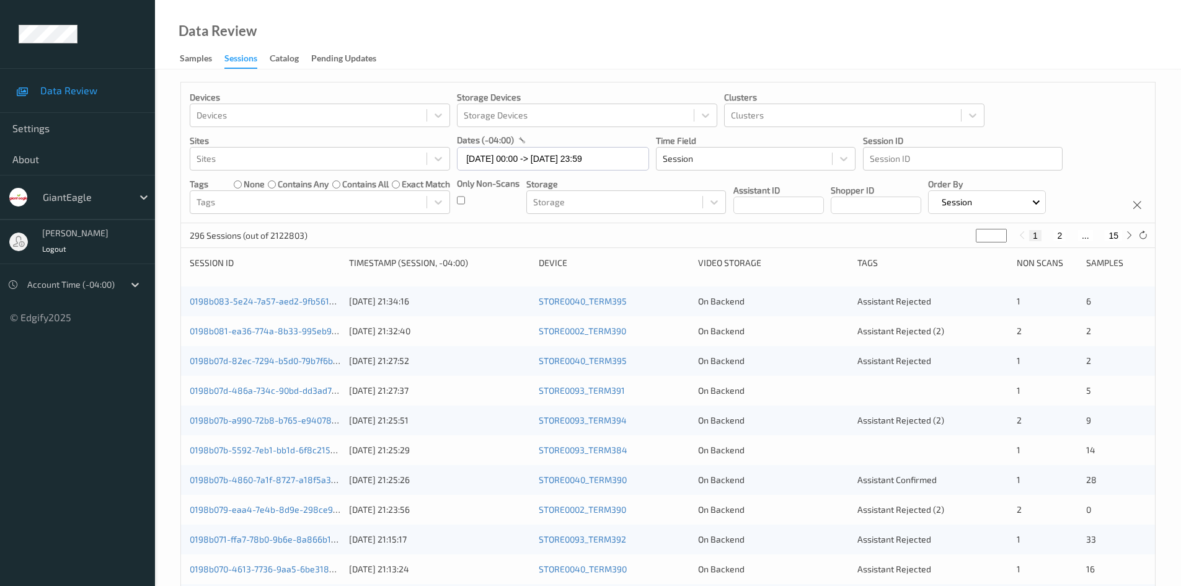
click at [1115, 237] on button "15" at bounding box center [1113, 235] width 17 height 11
type input "**"
click at [1114, 237] on button "15" at bounding box center [1113, 235] width 17 height 11
click at [1087, 236] on button "14" at bounding box center [1085, 235] width 17 height 11
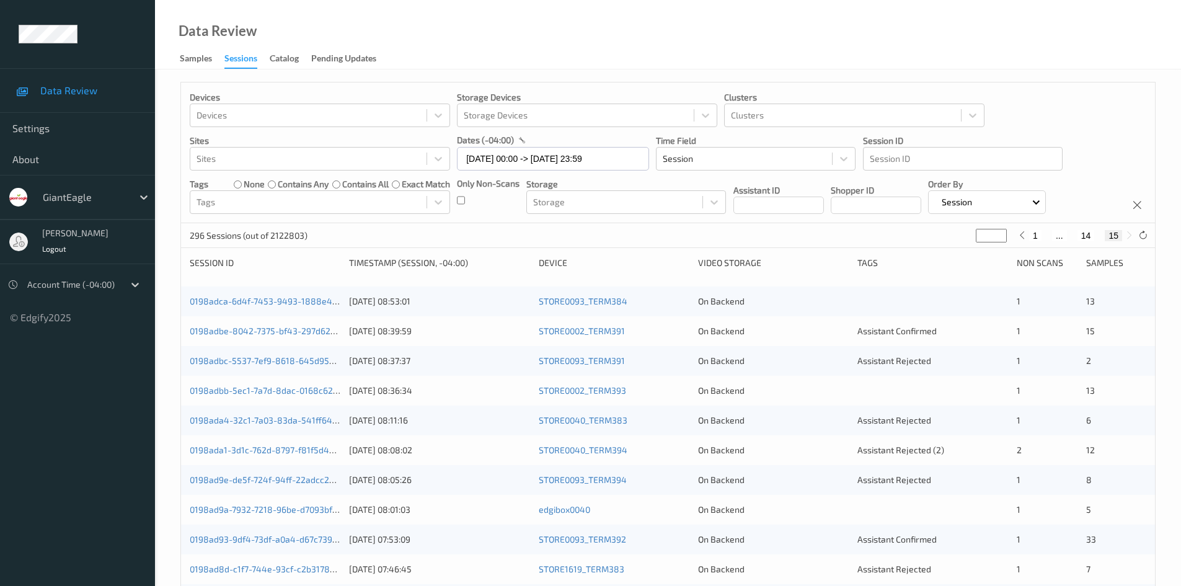
type input "**"
click at [1114, 233] on button "15" at bounding box center [1113, 235] width 17 height 11
type input "**"
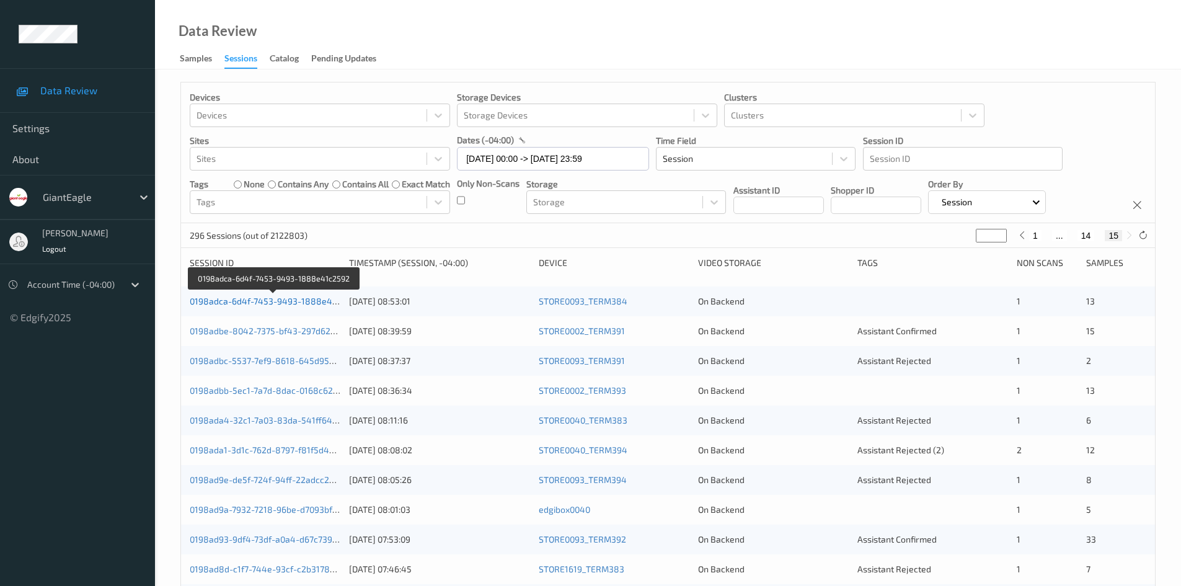
click at [233, 301] on link "0198adca-6d4f-7453-9493-1888e41c2592" at bounding box center [275, 301] width 170 height 11
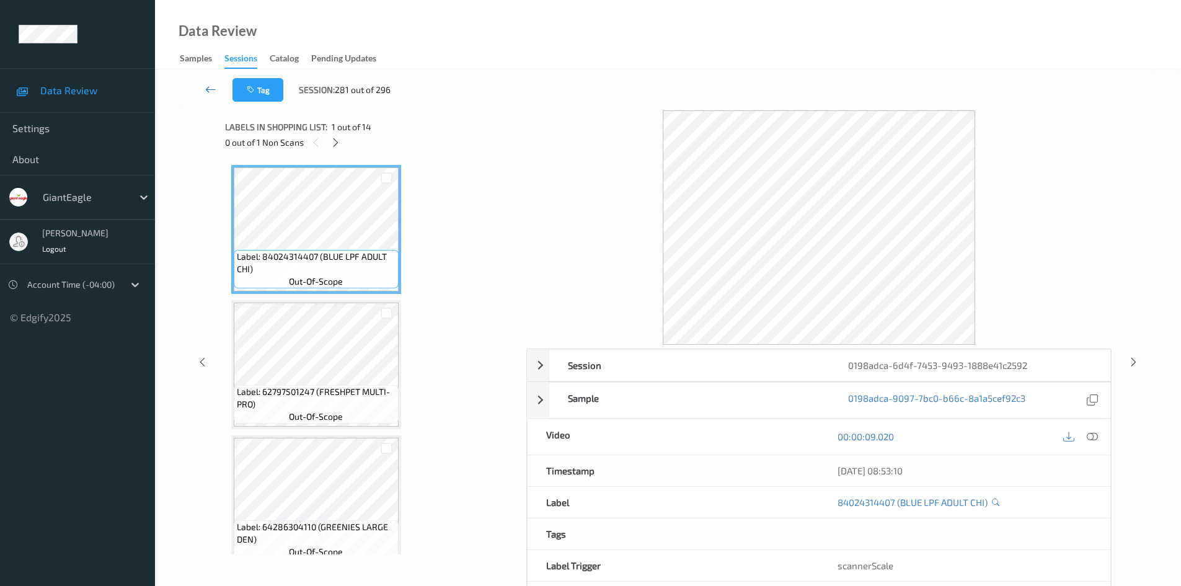
click at [208, 86] on icon at bounding box center [210, 89] width 11 height 12
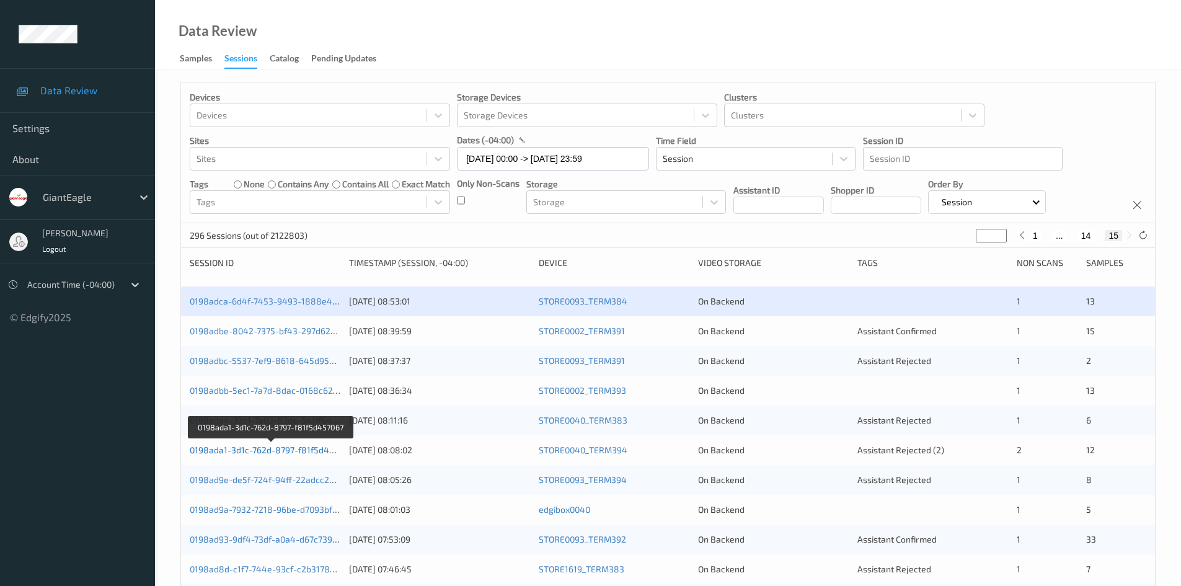
click at [267, 449] on link "0198ada1-3d1c-762d-8797-f81f5d457067" at bounding box center [271, 449] width 163 height 11
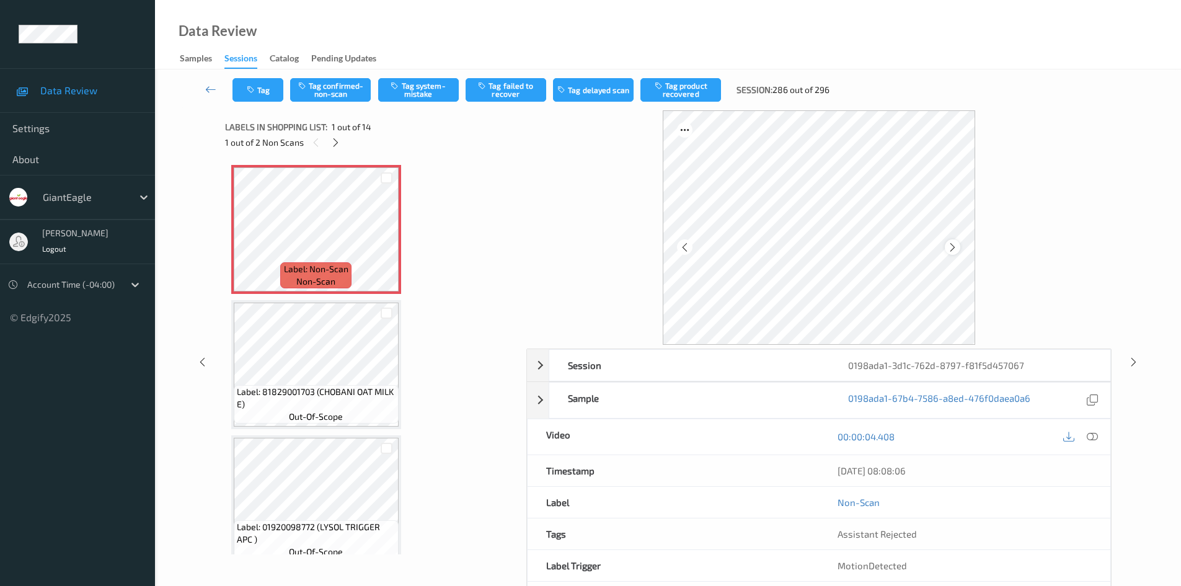
click at [956, 244] on icon at bounding box center [952, 247] width 11 height 11
click at [336, 144] on icon at bounding box center [335, 142] width 11 height 11
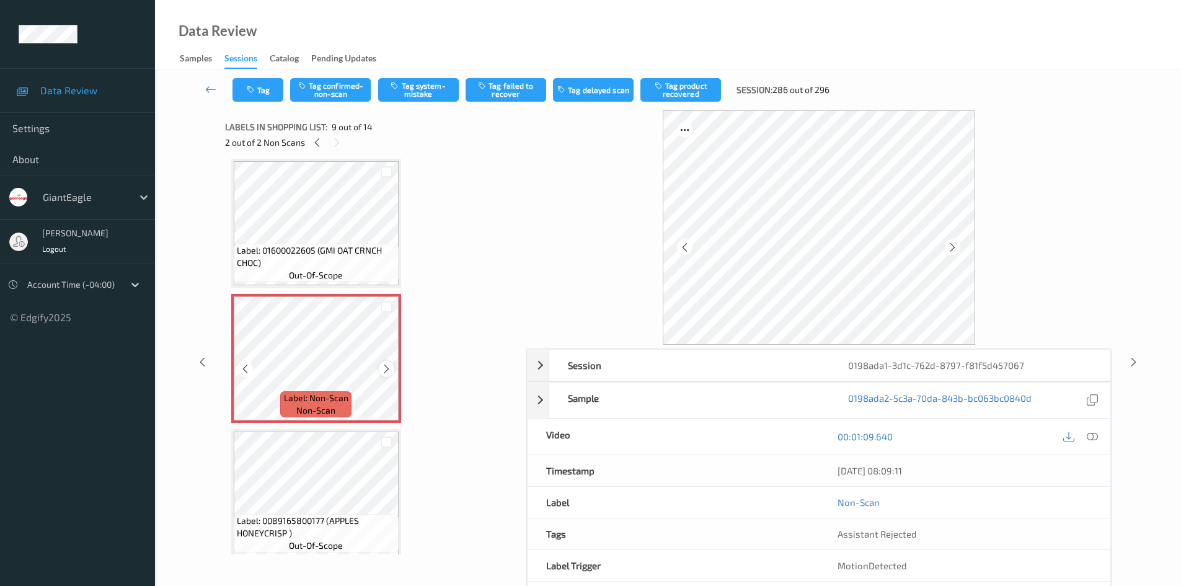
click at [387, 371] on icon at bounding box center [386, 368] width 11 height 11
drag, startPoint x: 211, startPoint y: 86, endPoint x: 125, endPoint y: 24, distance: 105.8
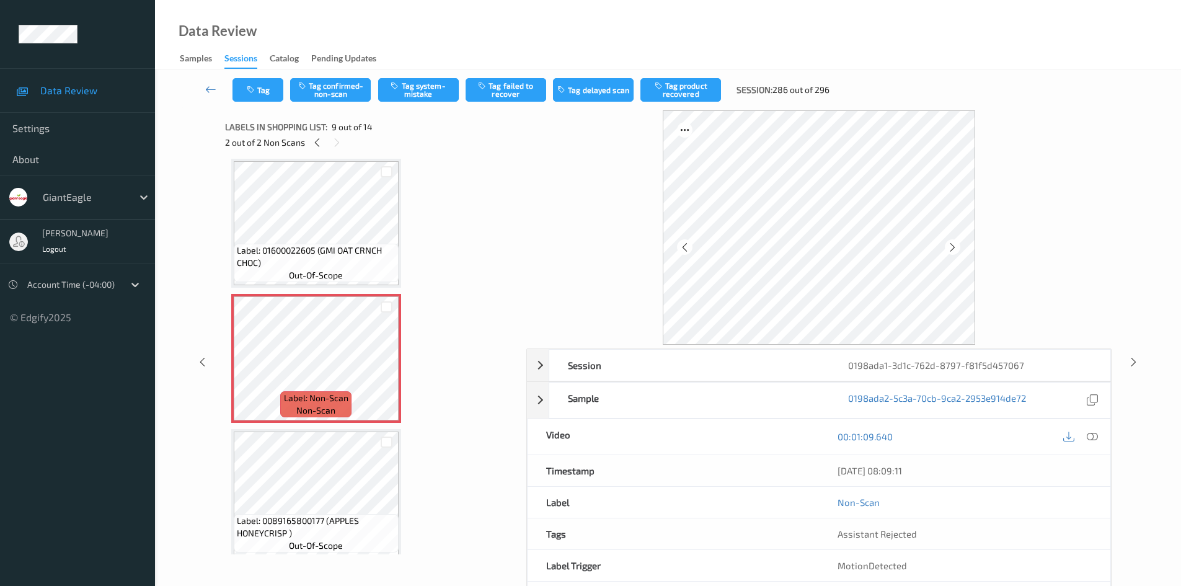
click at [211, 86] on icon at bounding box center [210, 89] width 11 height 12
